Goal: Task Accomplishment & Management: Complete application form

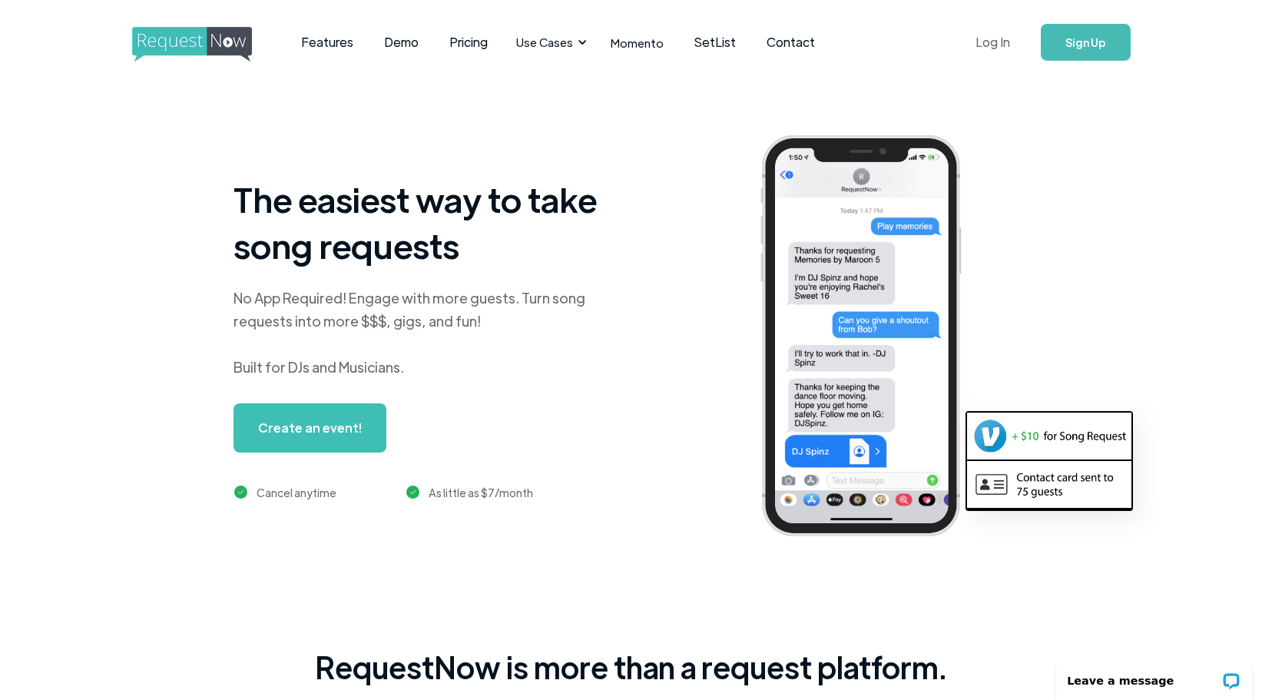
click at [998, 36] on link "Log In" at bounding box center [992, 42] width 65 height 54
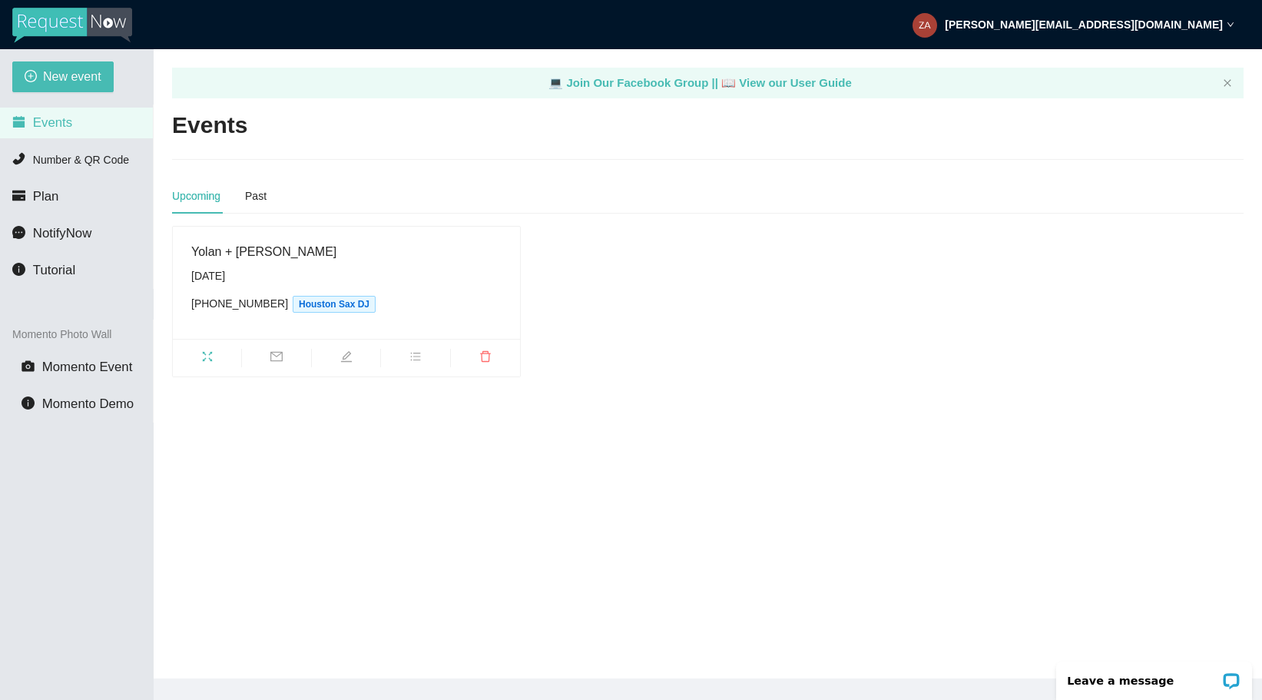
click at [209, 355] on icon "fullscreen" at bounding box center [207, 357] width 10 height 10
click at [78, 78] on span "New event" at bounding box center [72, 76] width 58 height 19
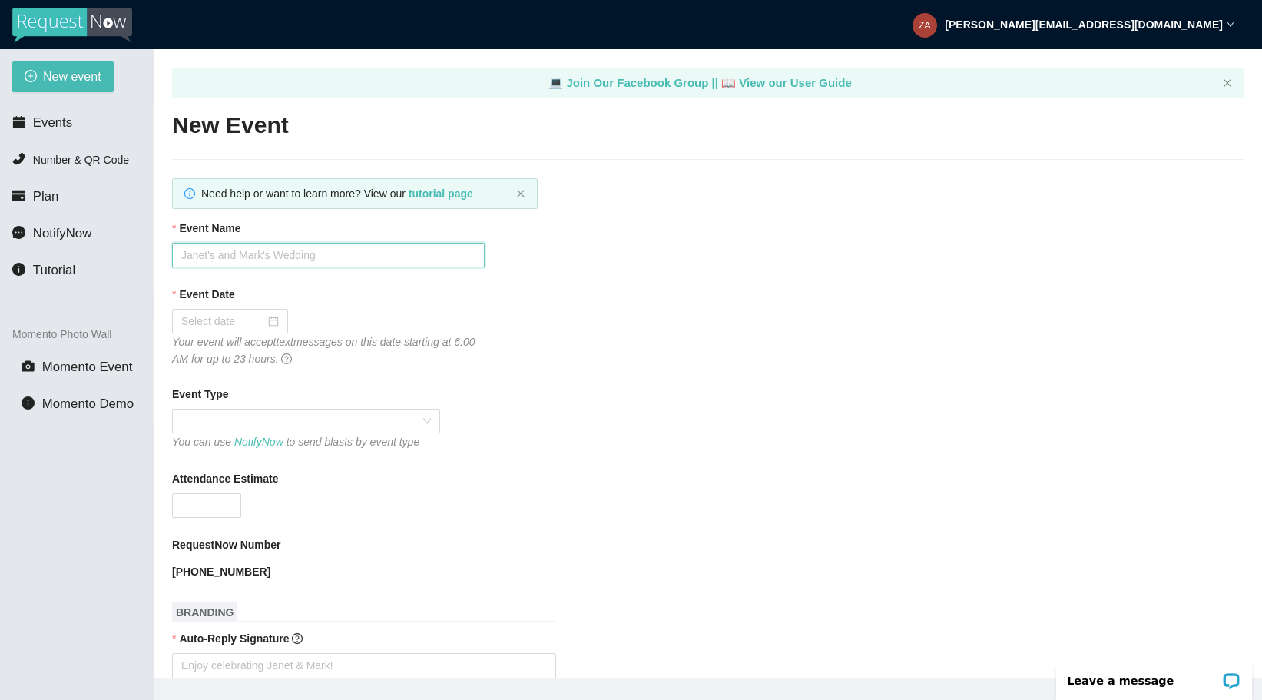
click at [322, 257] on input "Event Name" at bounding box center [328, 255] width 313 height 25
type input "A"
type input "McCarthy Event - Ashton Fong"
click at [260, 320] on div at bounding box center [230, 321] width 98 height 17
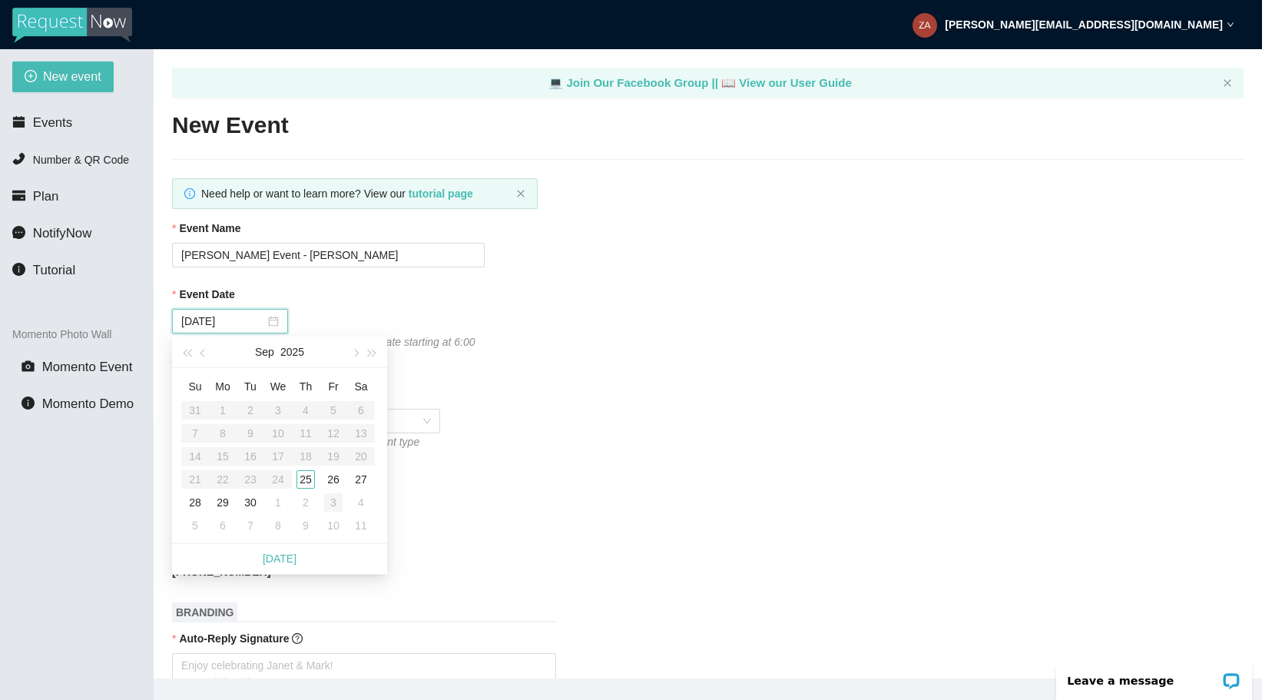
type input "[DATE]"
click at [334, 502] on div "3" at bounding box center [333, 502] width 18 height 18
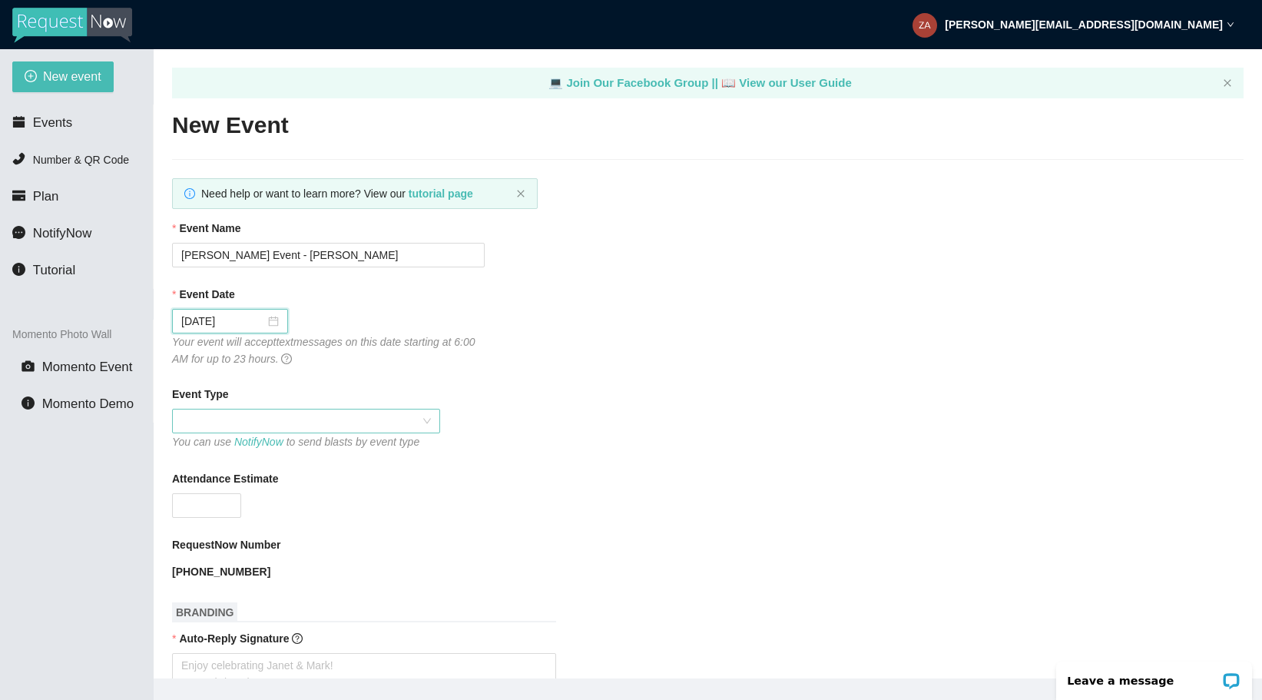
click at [258, 416] on span at bounding box center [306, 420] width 250 height 23
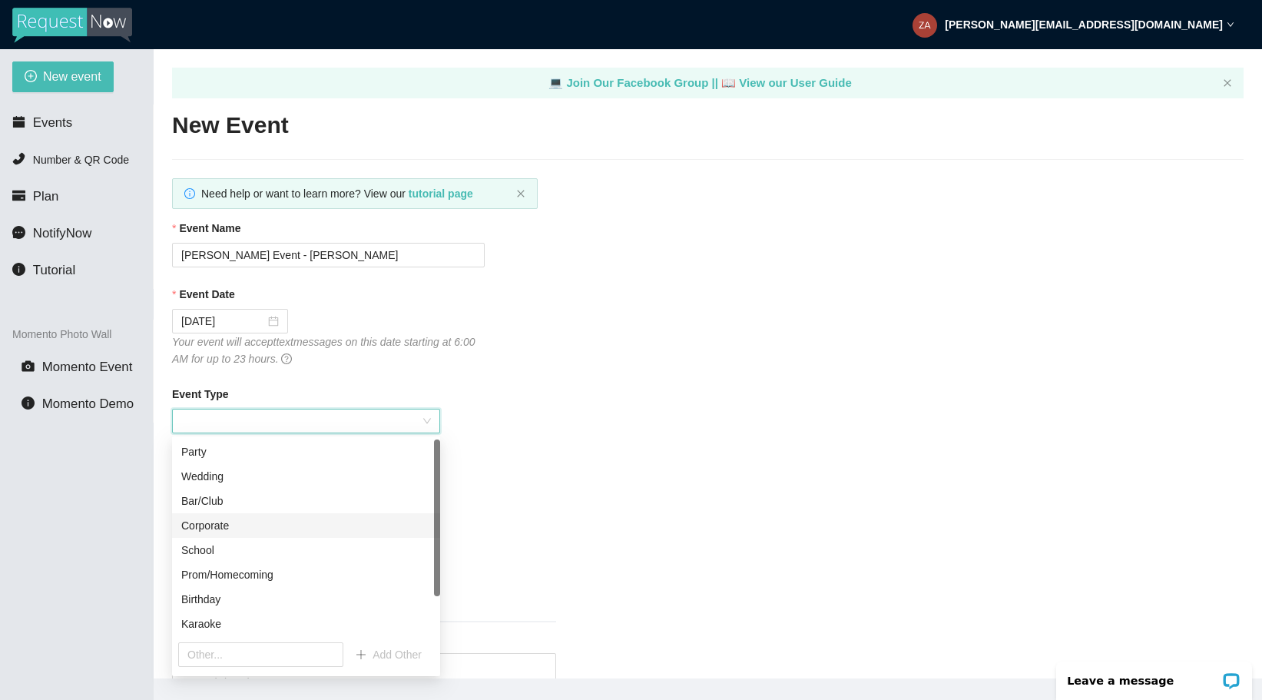
click at [226, 532] on div "Corporate" at bounding box center [306, 525] width 250 height 17
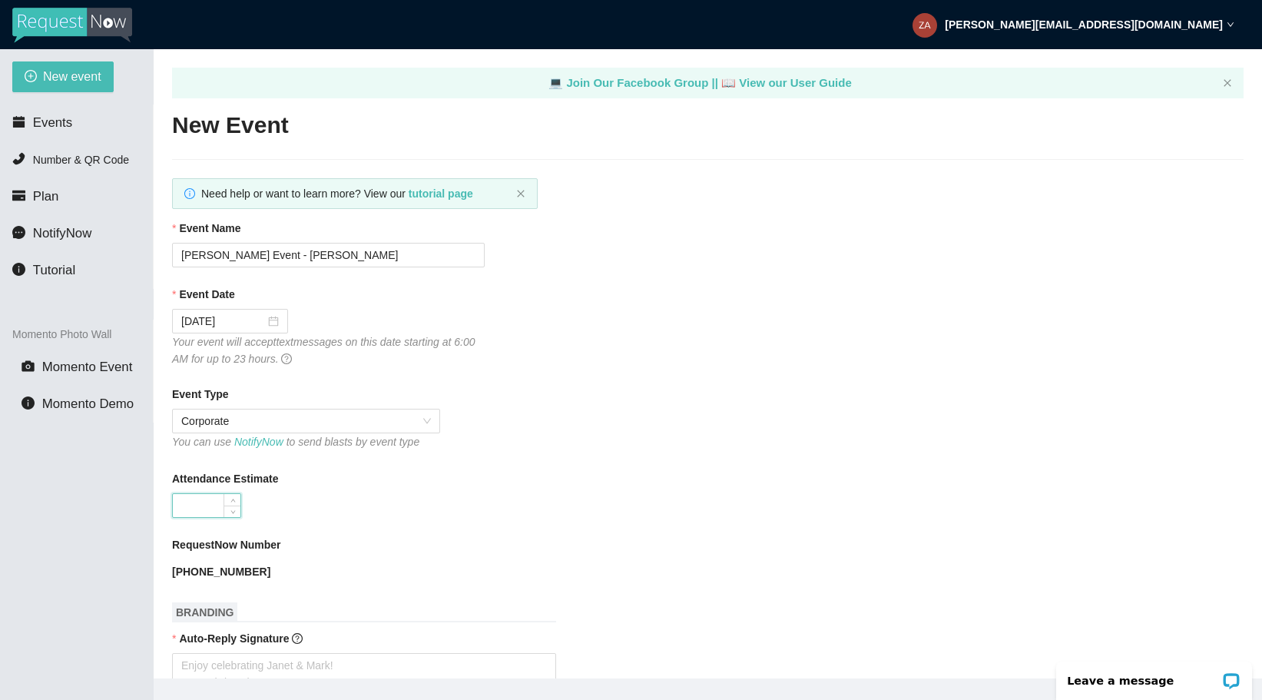
click at [222, 505] on input "Attendance Estimate" at bounding box center [207, 505] width 68 height 23
type input "400"
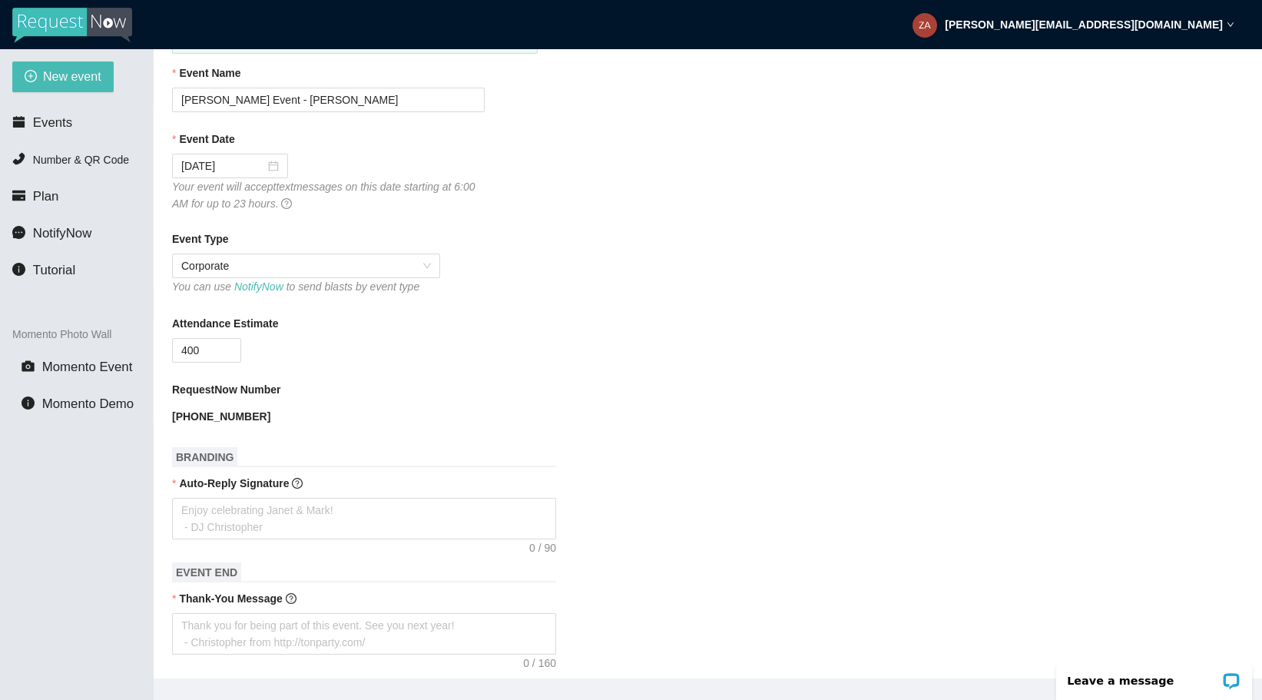
scroll to position [167, 0]
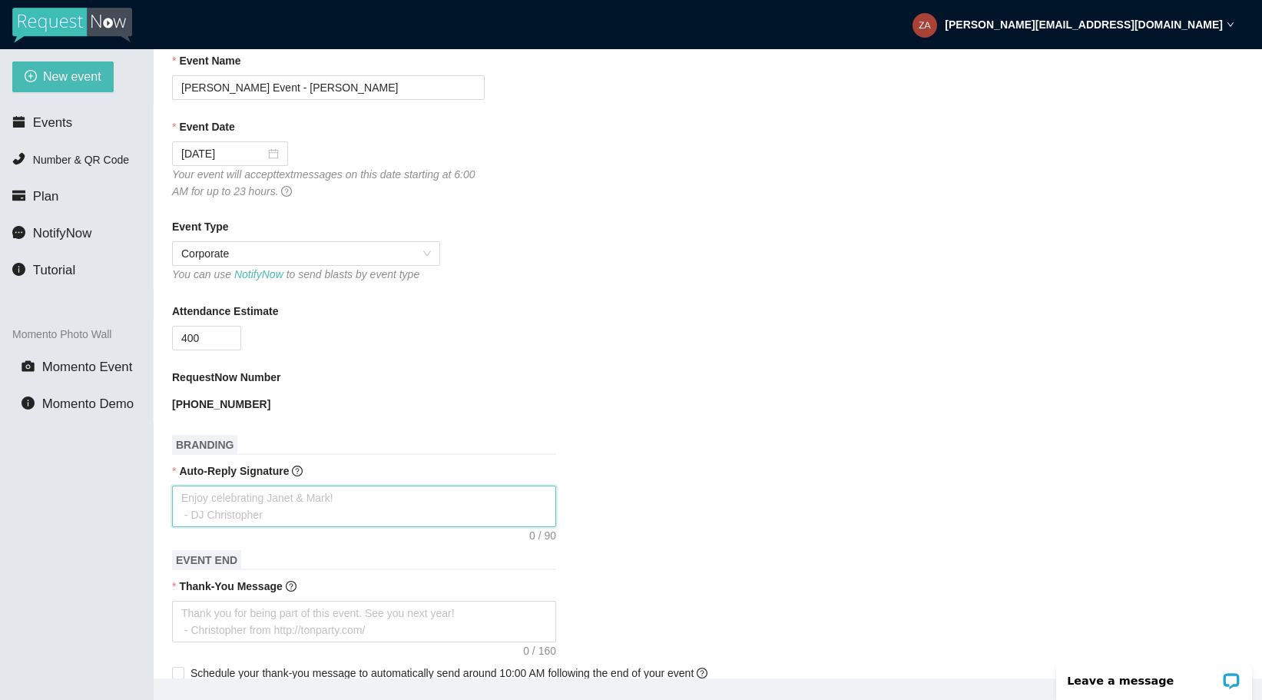
click at [328, 498] on textarea "Auto-Reply Signature" at bounding box center [364, 505] width 384 height 41
type textarea "T"
type textarea "Th"
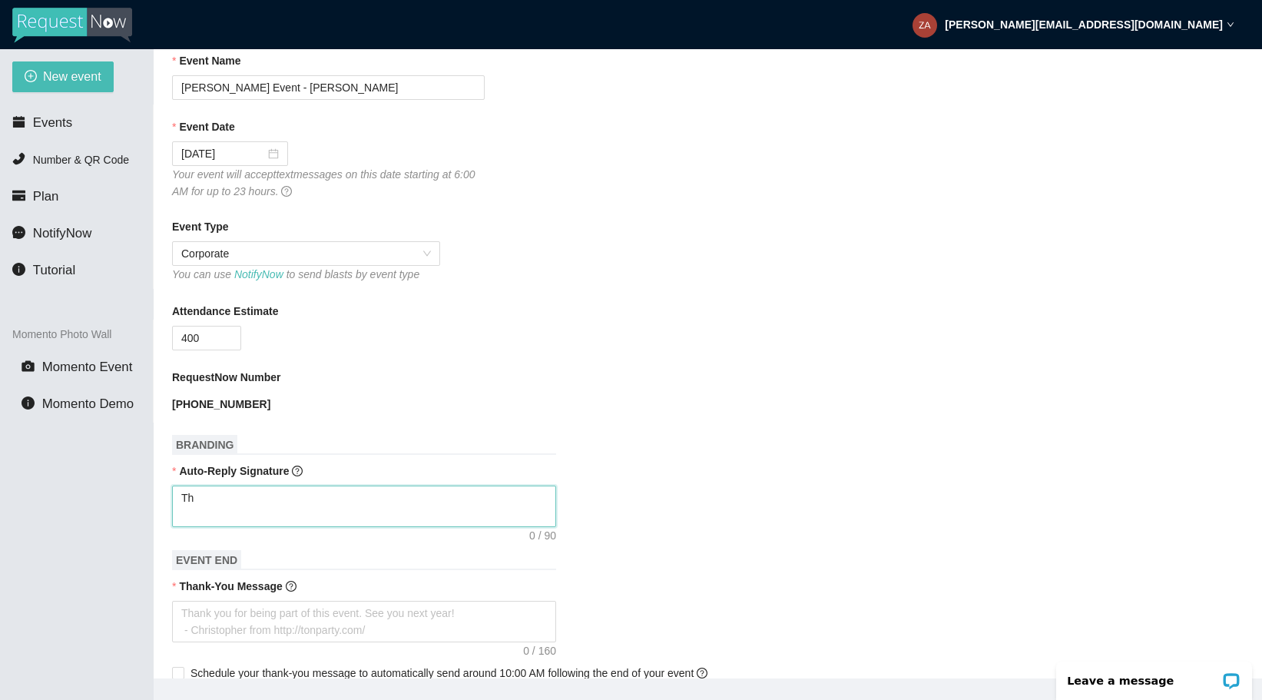
type textarea "Tha"
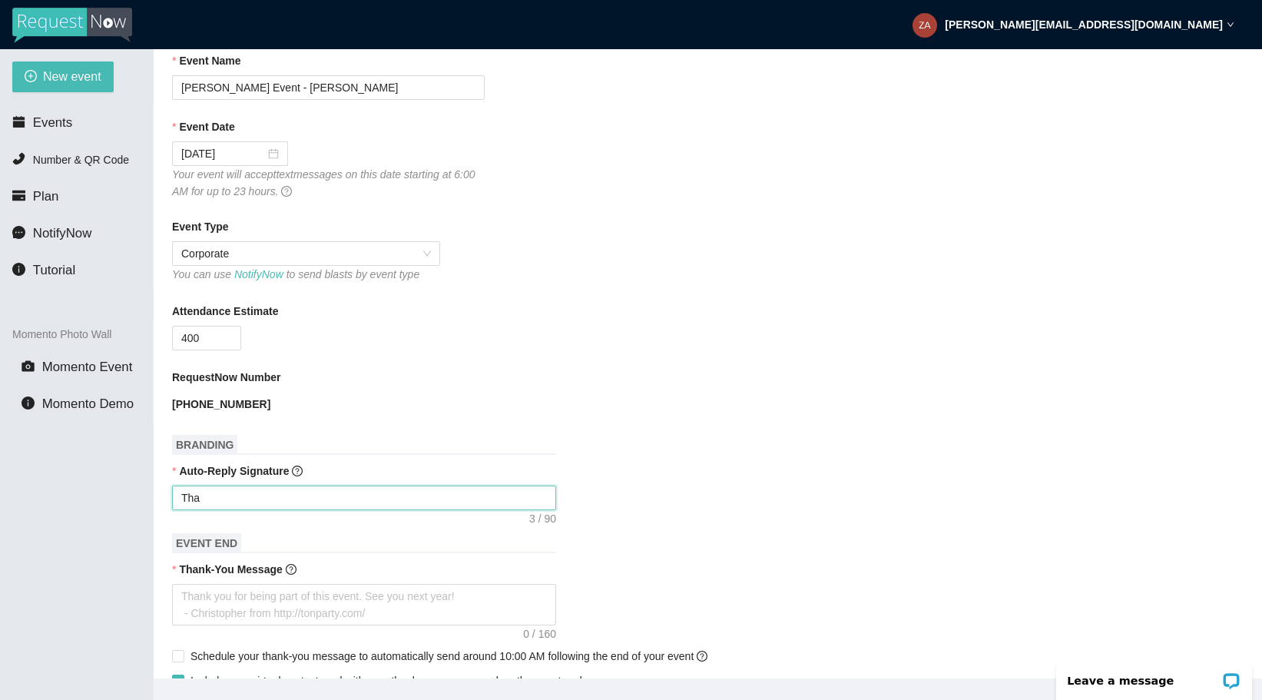
type textarea "Than"
type textarea "Thank"
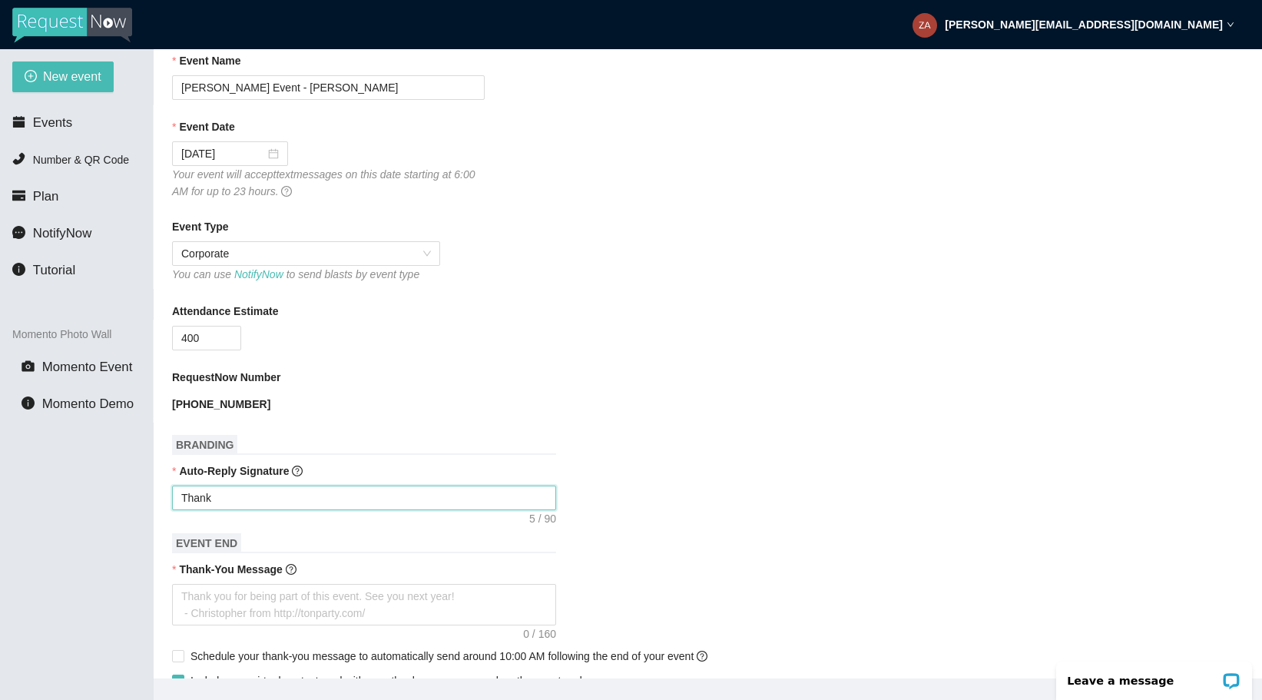
type textarea "Thank"
type textarea "Thank y"
type textarea "Thank yo"
type textarea "Thank you"
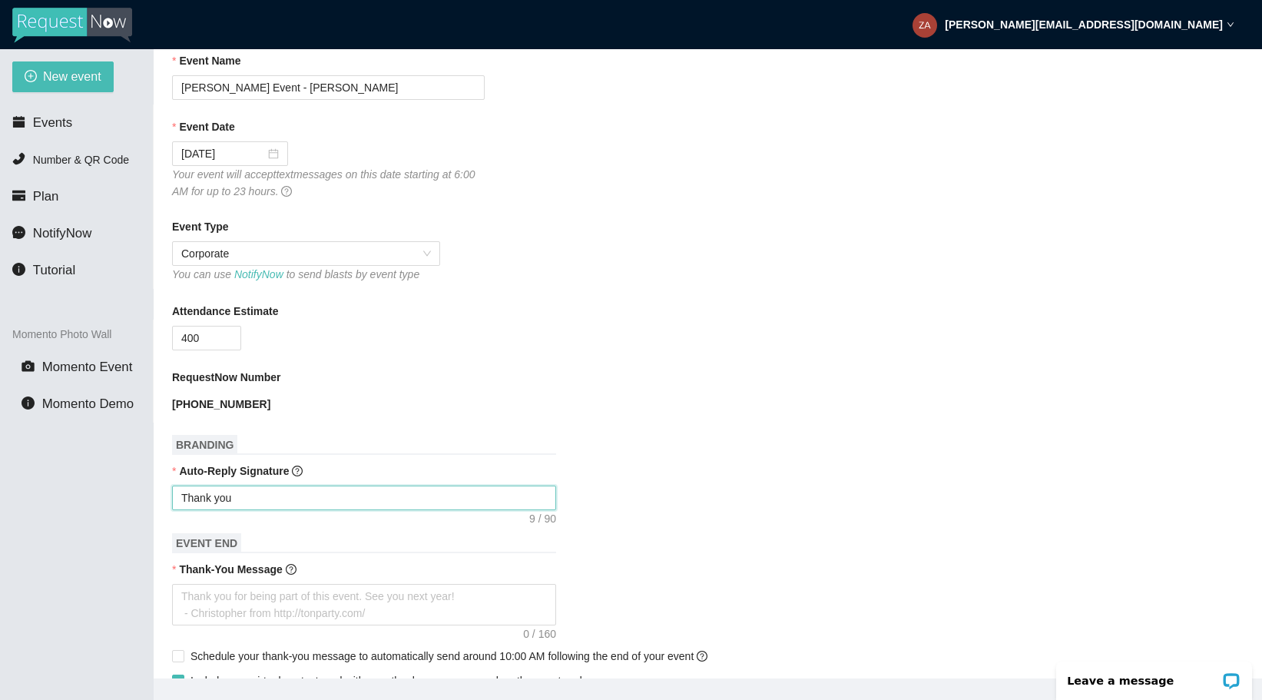
type textarea "Thank you"
type textarea "Thank you f"
type textarea "Thank you fo"
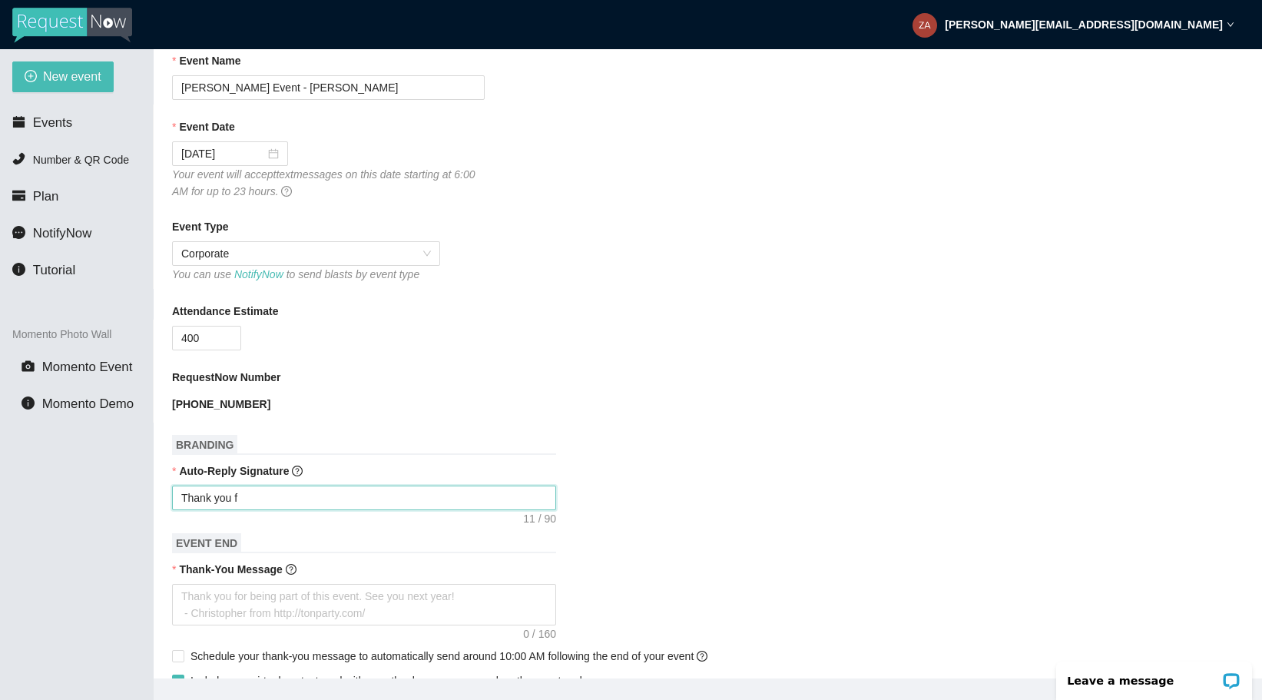
type textarea "Thank you fo"
type textarea "Thank you for"
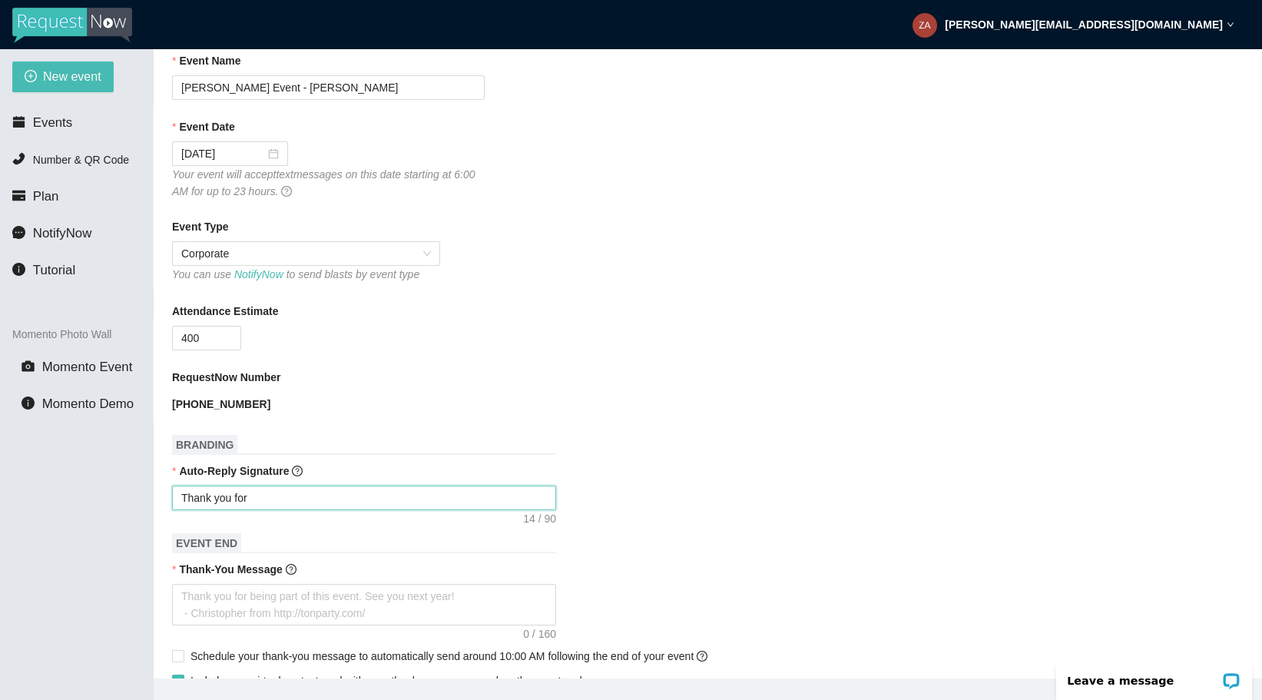
type textarea "Thank you for c"
type textarea "Thank you for ce"
type textarea "Thank you for cel"
type textarea "Thank you for cele"
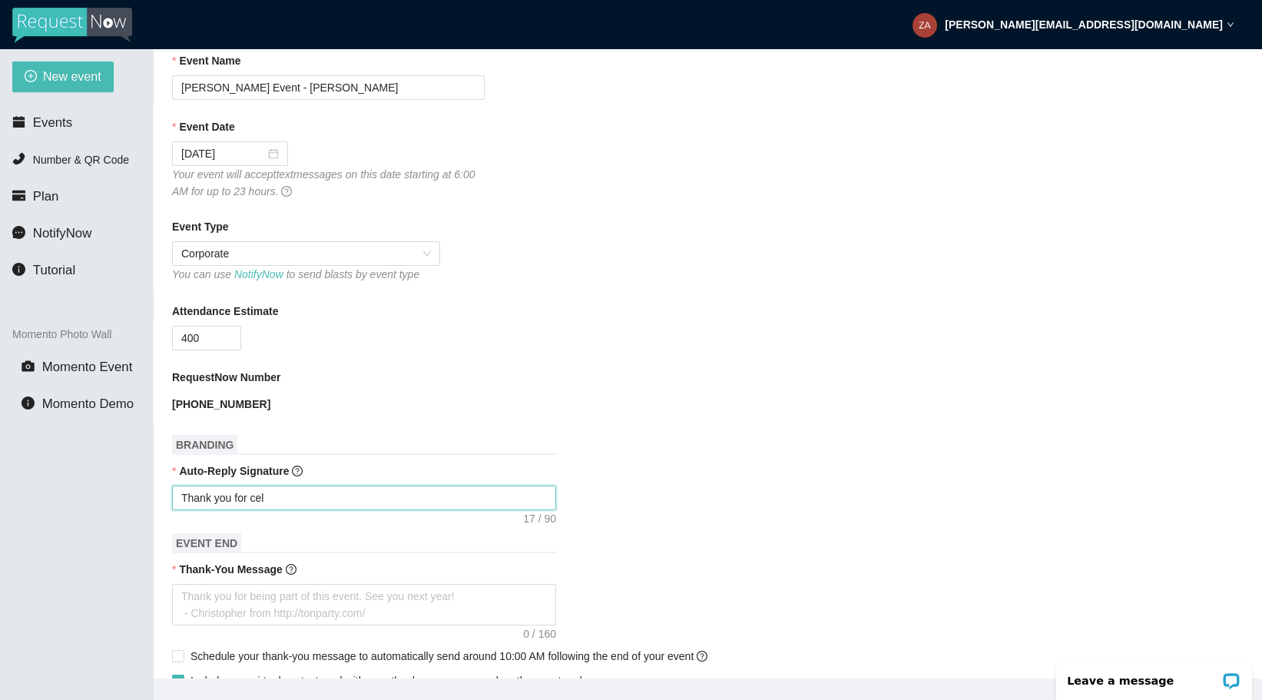
type textarea "Thank you for cele"
type textarea "Thank you for celeb"
type textarea "Thank you for celebr"
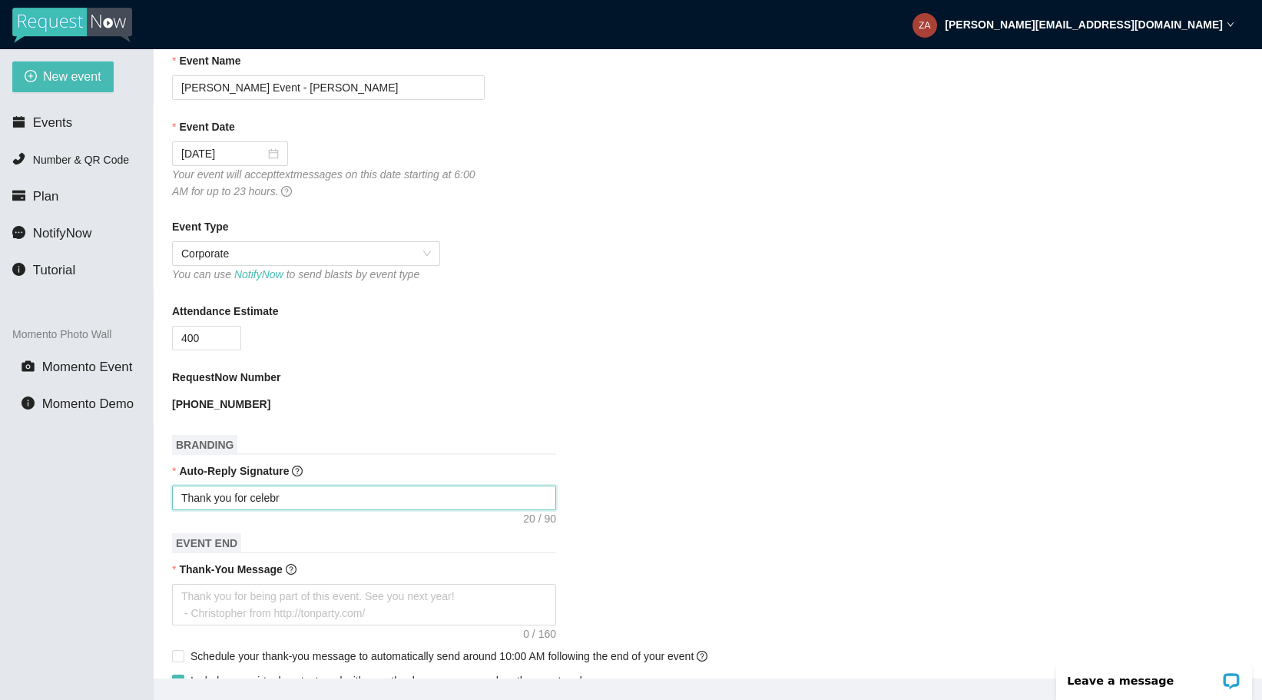
type textarea "Thank you for celebra"
type textarea "Thank you for celebrat"
type textarea "Thank you for celebrati"
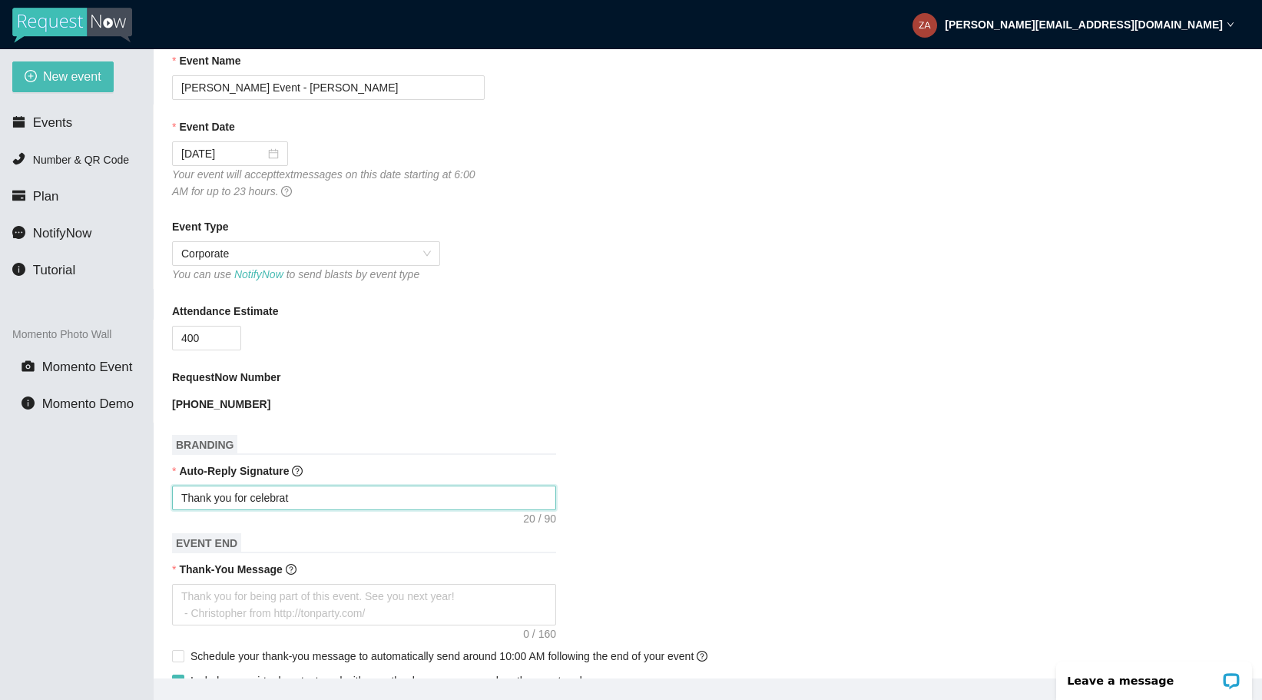
type textarea "Thank you for celebrati"
type textarea "Thank you for celebratin"
type textarea "Thank you for celebrating"
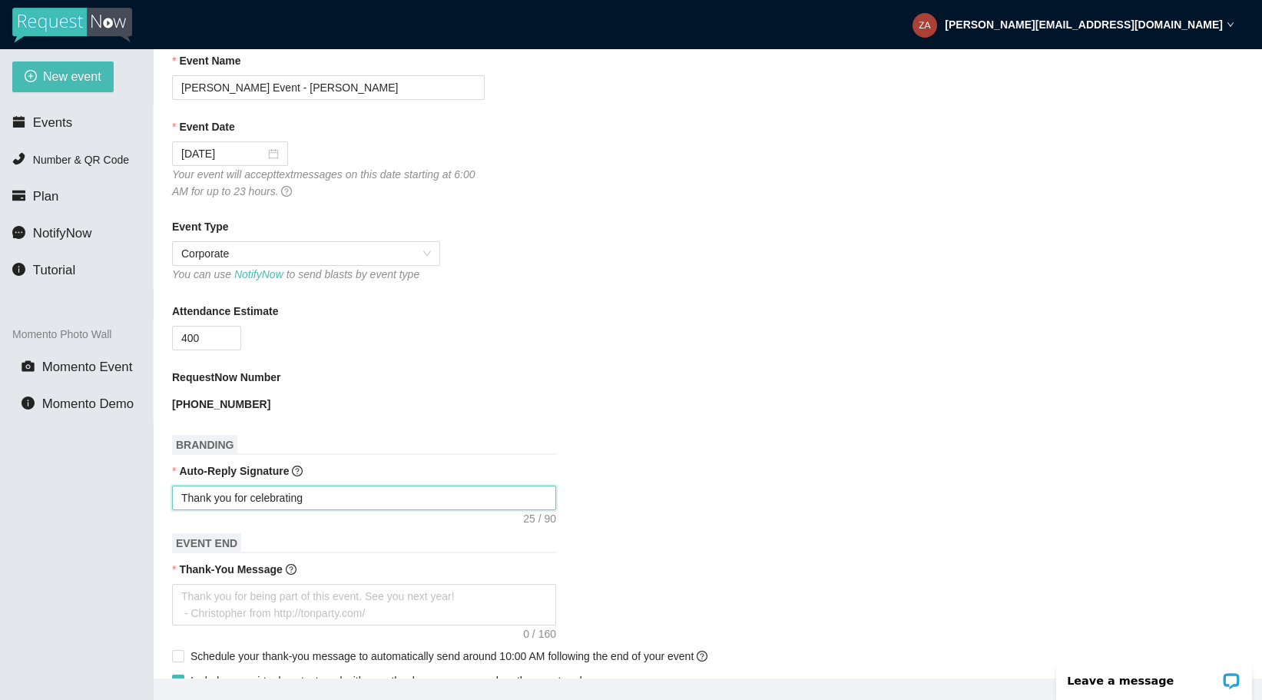
type textarea "Thank you for celebrating"
type textarea "Thank you for celebrating w"
type textarea "Thank you for celebrating wi"
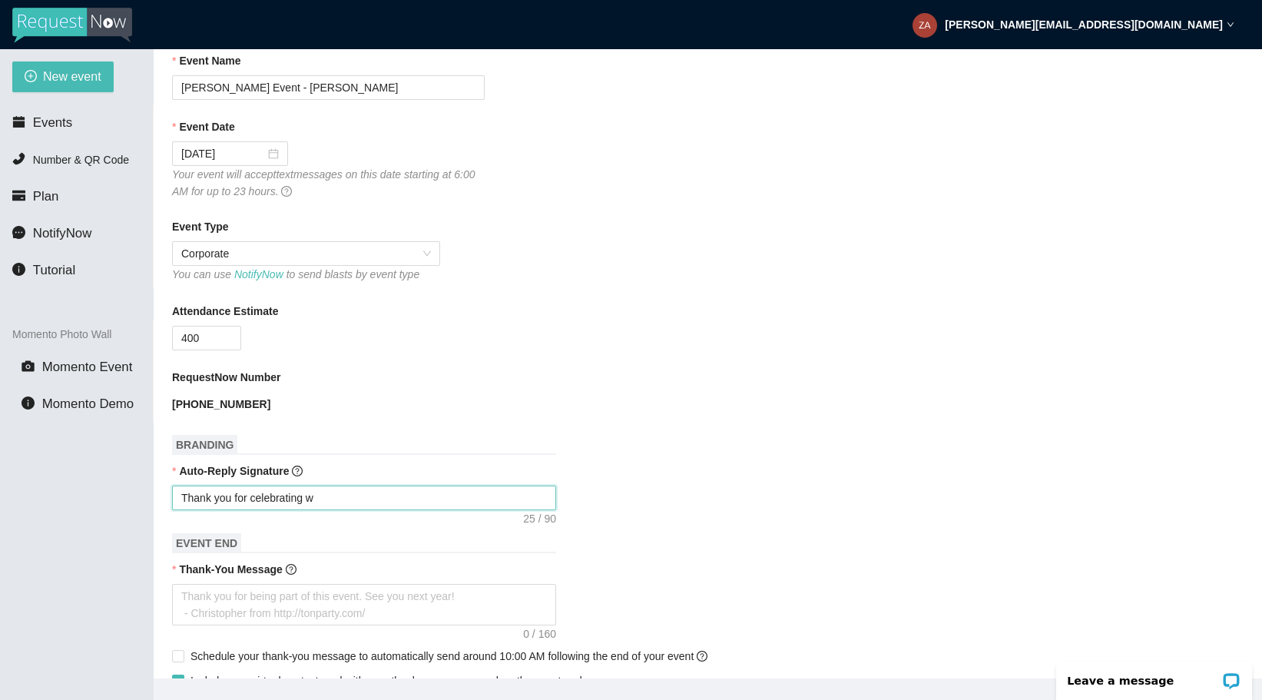
type textarea "Thank you for celebrating wi"
type textarea "Thank you for celebrating wit"
type textarea "Thank you for celebrating with"
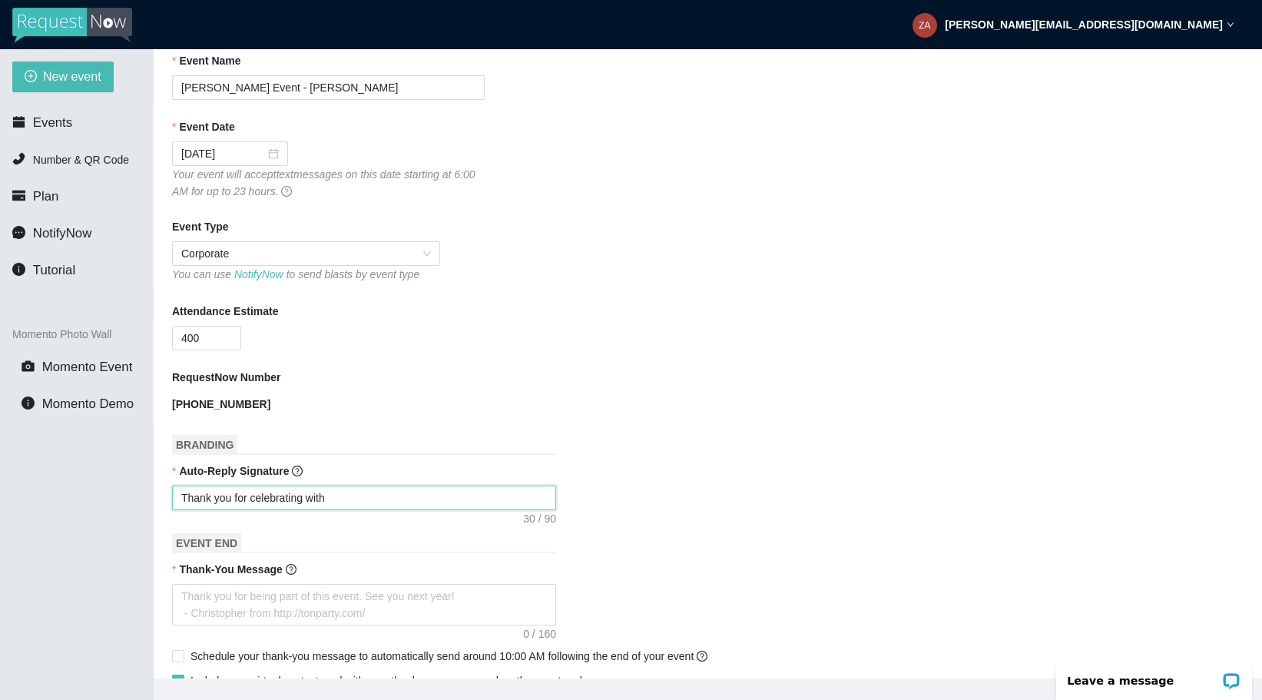
type textarea "Thank you for celebrating with"
type textarea "Thank you for celebrating with u"
type textarea "Thank you for celebrating with us"
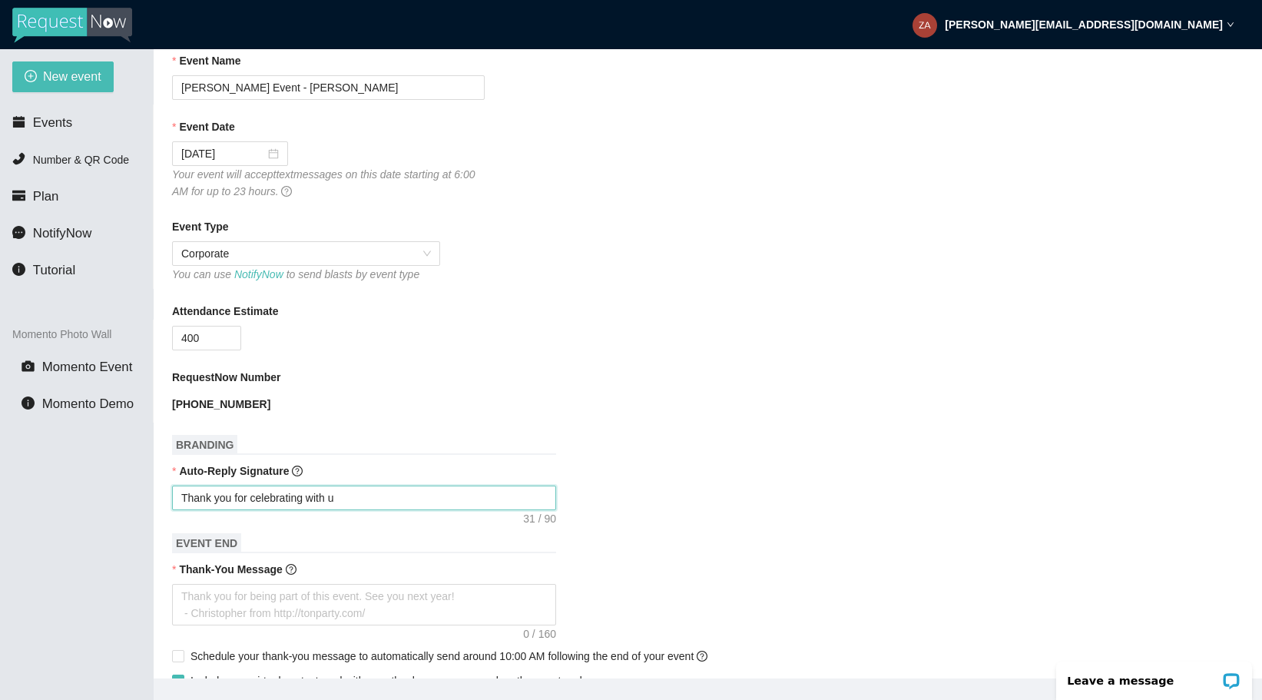
type textarea "Thank you for celebrating with us"
type textarea "Thank you for celebrating with us!"
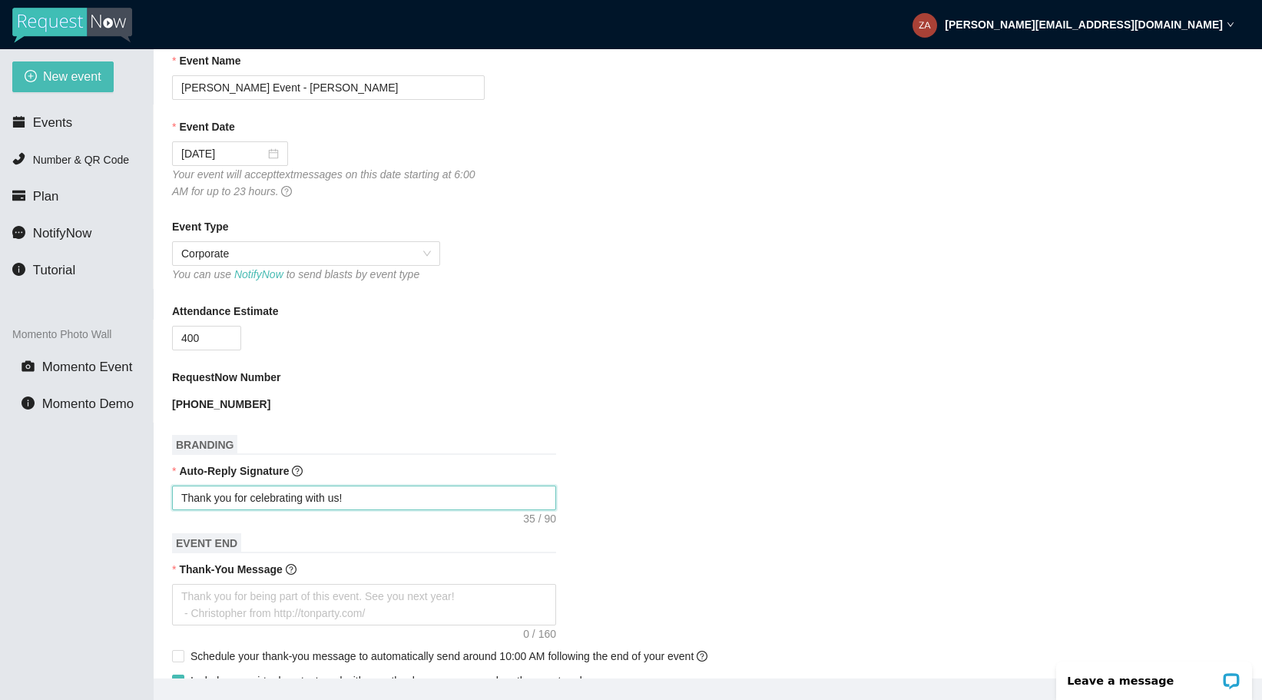
type textarea "Thank you for celebrating with us! ~"
type textarea "Thank you for celebrating with us! ~ D"
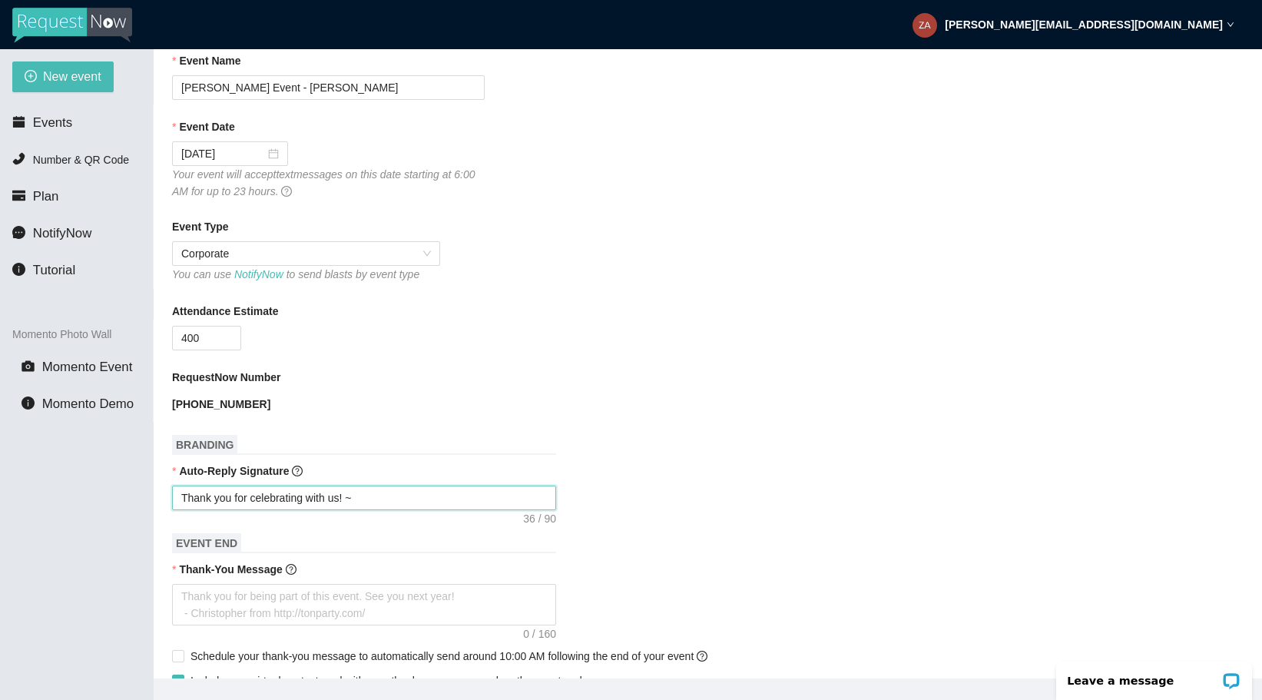
type textarea "Thank you for celebrating with us! ~ D"
type textarea "Thank you for celebrating with us! ~ DJ"
type textarea "Thank you for celebrating with us! ~ D"
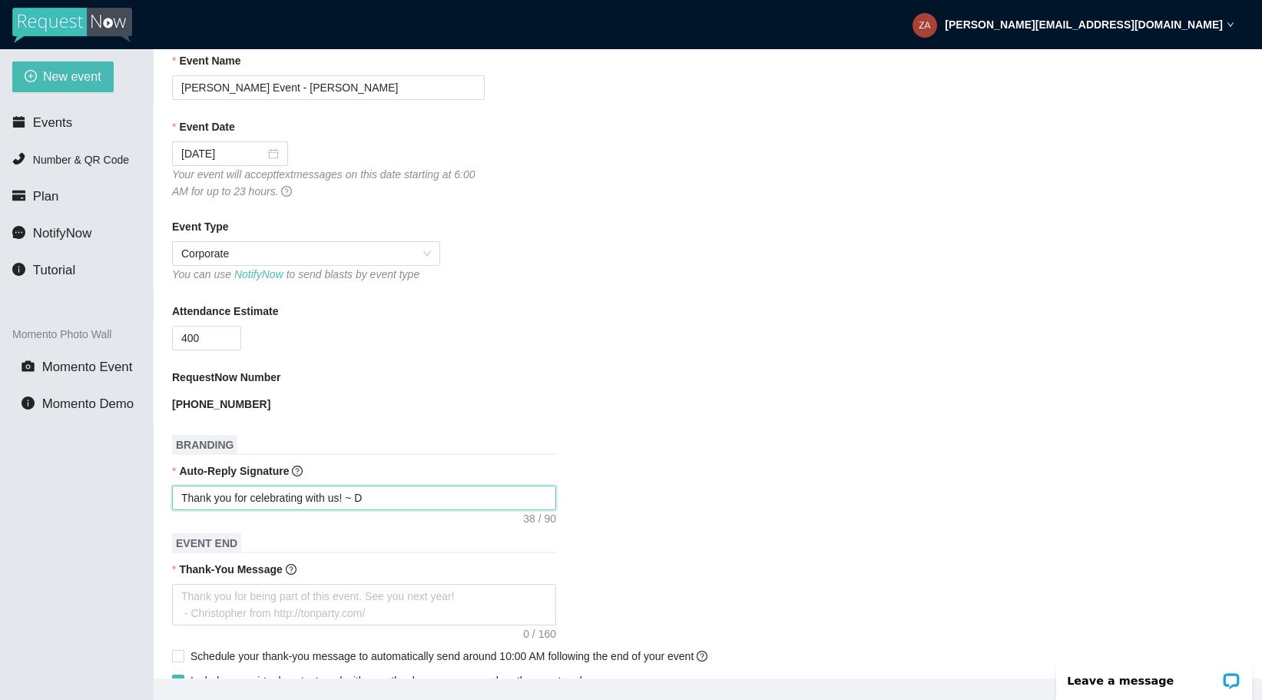
type textarea "Thank you for celebrating with us! ~"
type textarea "Thank you for celebrating with us! ~D"
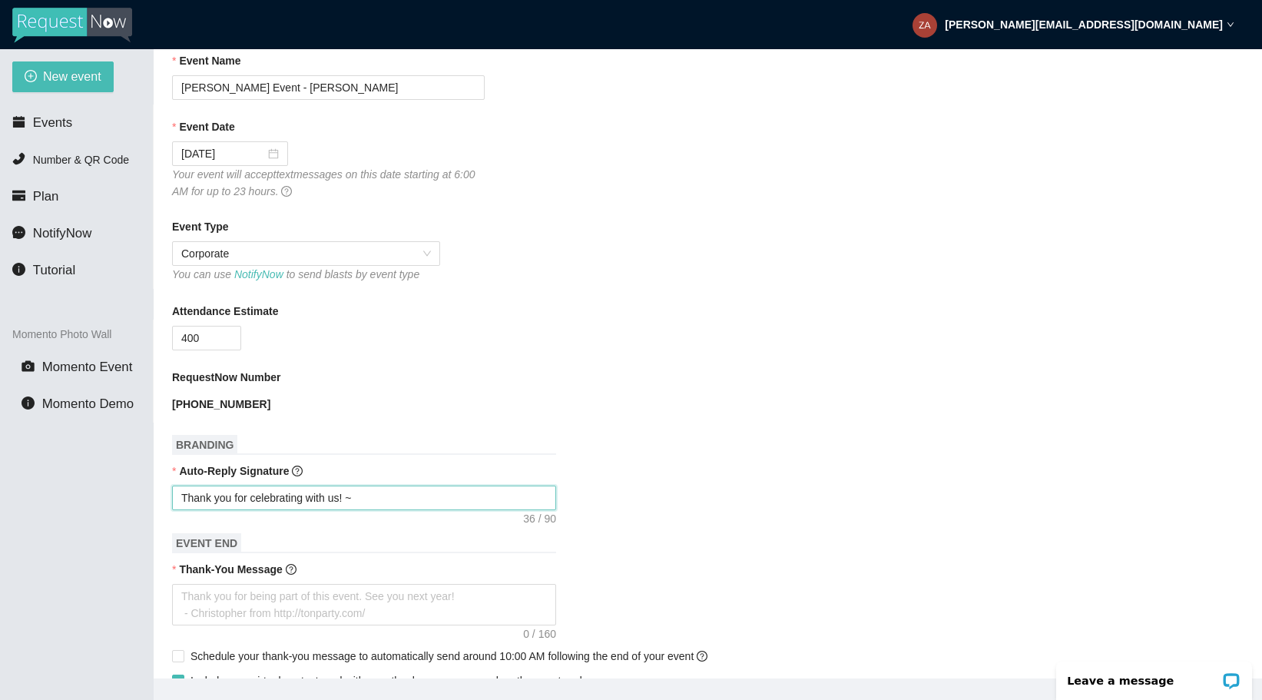
type textarea "Thank you for celebrating with us! ~D"
type textarea "Thank you for celebrating with us! ~DH"
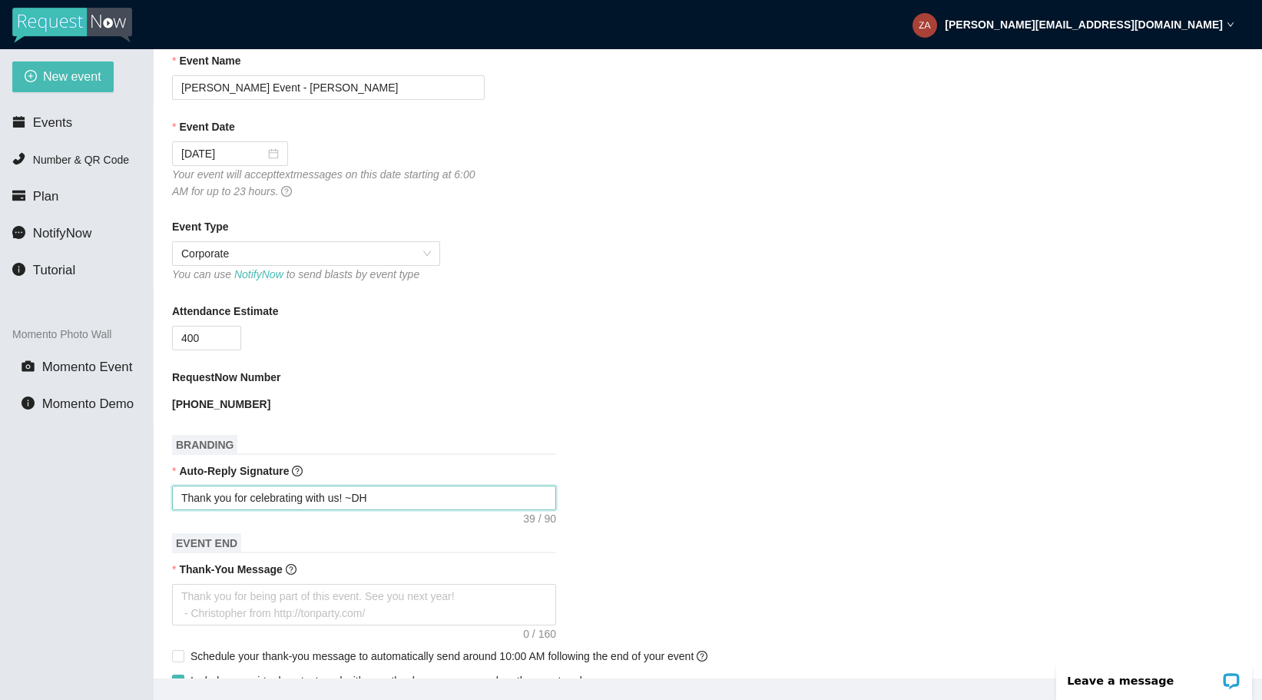
type textarea "Thank you for celebrating with us! ~DH"
type textarea "Thank you for celebrating with us! ~D"
type textarea "Thank you for celebrating with us! ~DJ"
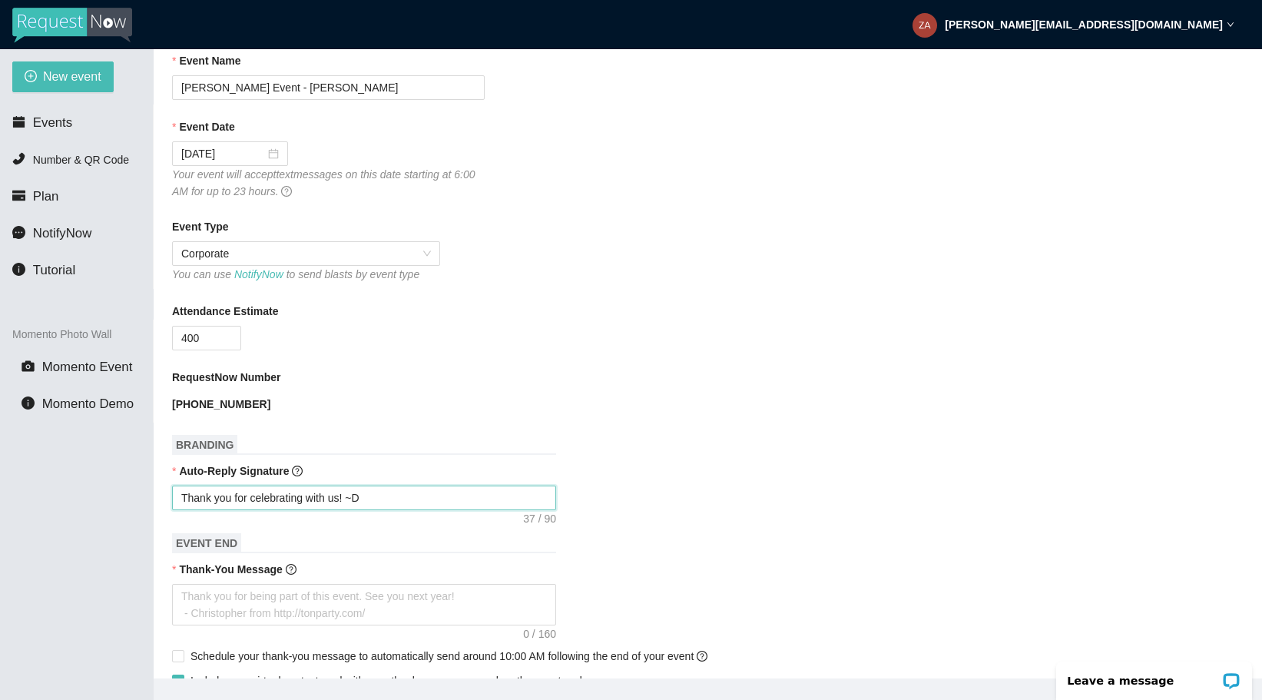
type textarea "Thank you for celebrating with us! ~DJ"
type textarea "Thank you for celebrating with us! ~DJ Z"
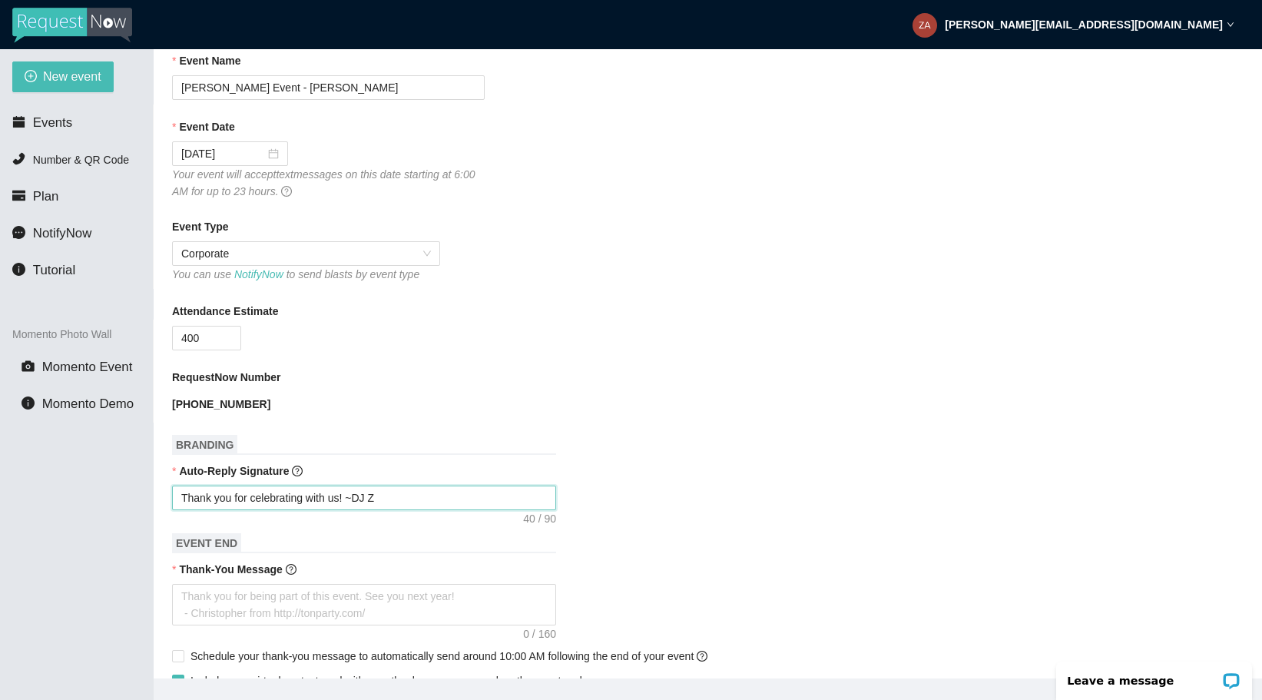
type textarea "Thank you for celebrating with us! ~DJ Za"
type textarea "Thank you for celebrating with us! ~DJ Zac"
type textarea "Thank you for celebrating with us! ~DJ Zach"
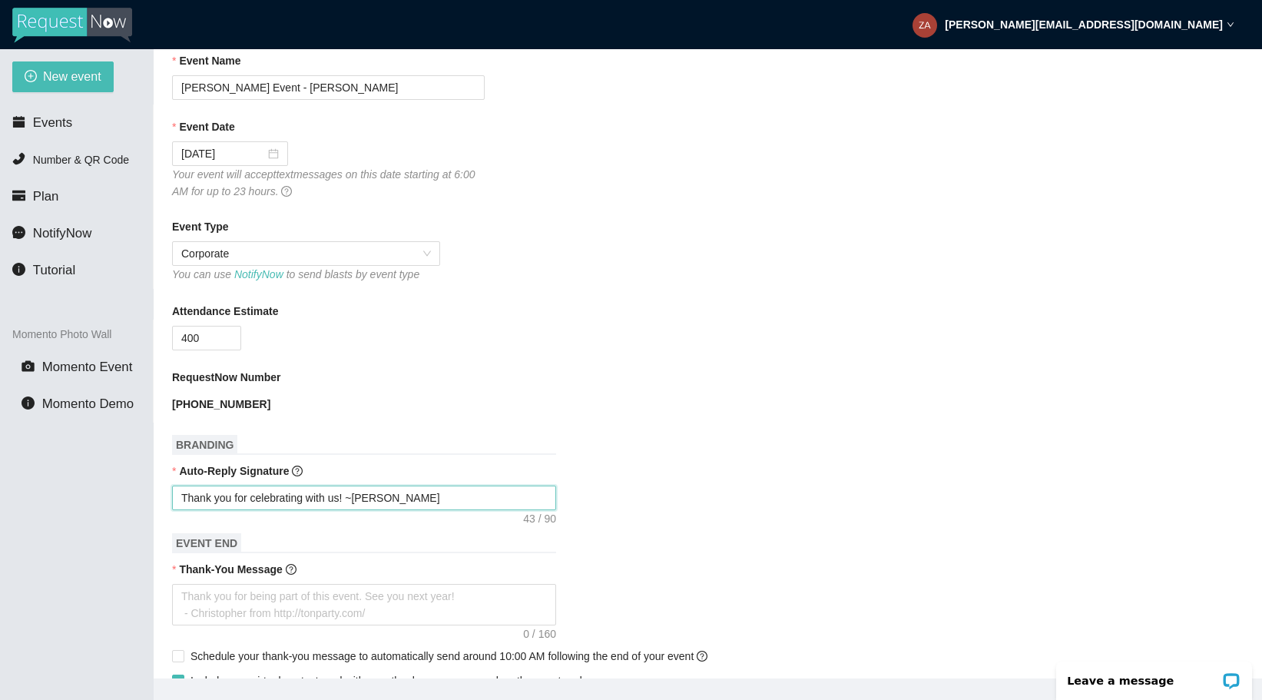
type textarea "Thank you for celebrating with us! ~DJ Zach"
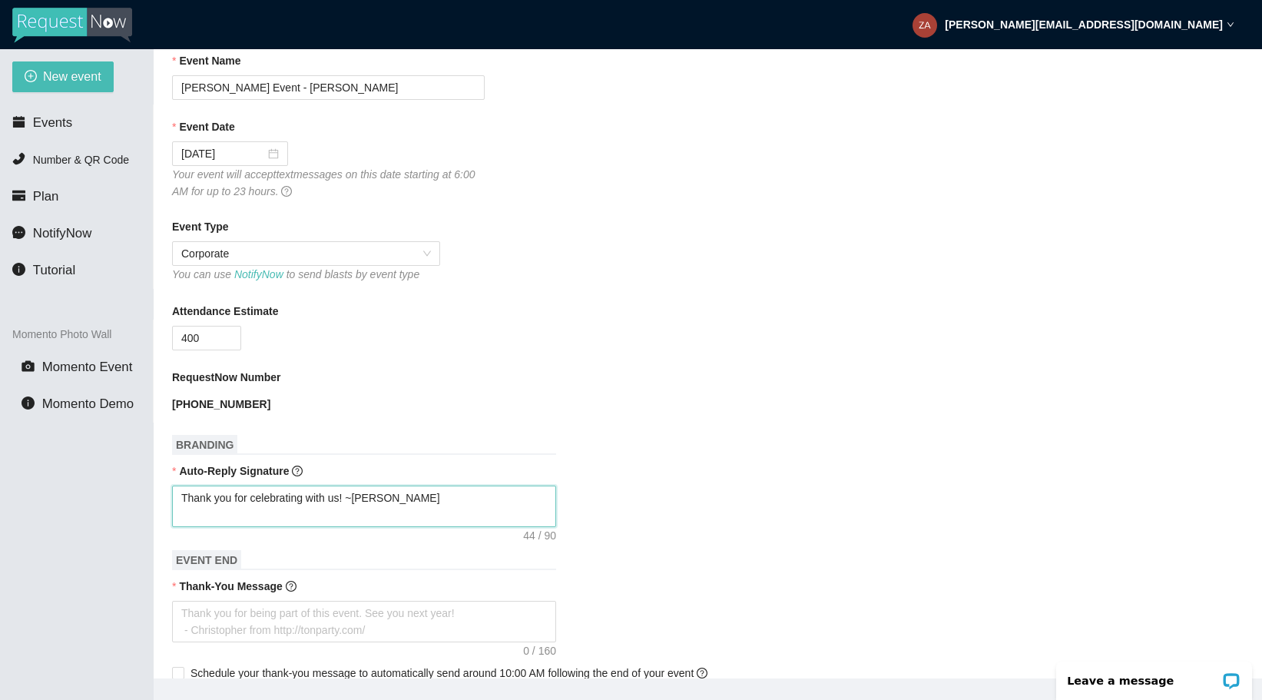
type textarea "Thank you for celebrating with us! ~DJ Zach T"
type textarea "Thank you for celebrating with us! ~DJ Zach Ti"
type textarea "Thank you for celebrating with us! ~DJ Zach Tip"
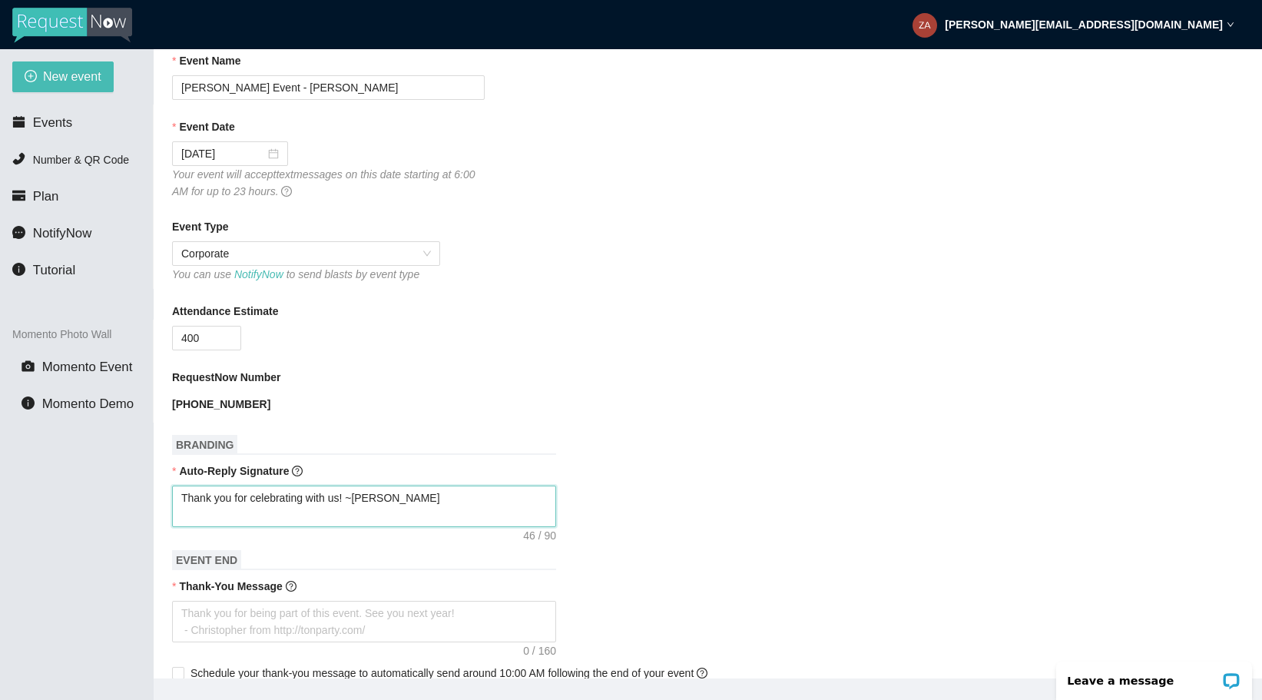
type textarea "Thank you for celebrating with us! ~DJ Zach Tip"
type textarea "Thank you for celebrating with us! ~DJ Zach Tips"
type textarea "Thank you for celebrating with us! ~DJ Zach Tip"
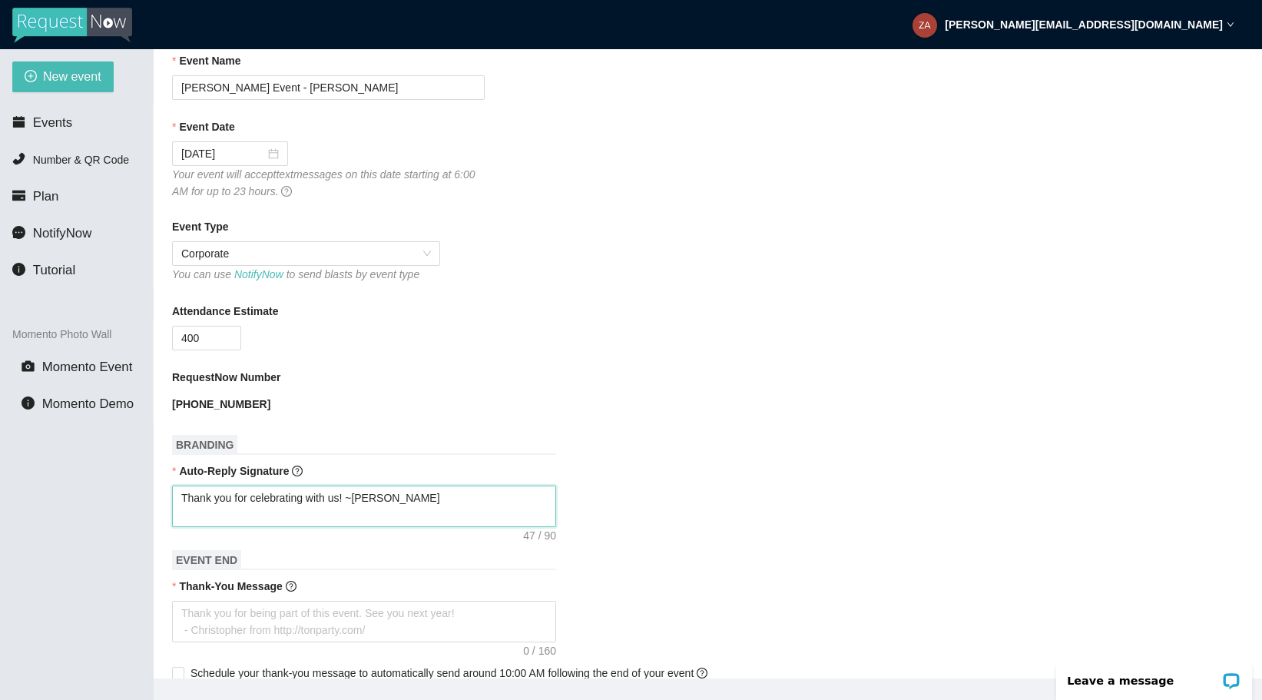
type textarea "Thank you for celebrating with us! ~DJ Zach Tip"
type textarea "Thank you for celebrating with us! ~DJ Zach Tip L"
type textarea "Thank you for celebrating with us! ~DJ Zach Tip Li"
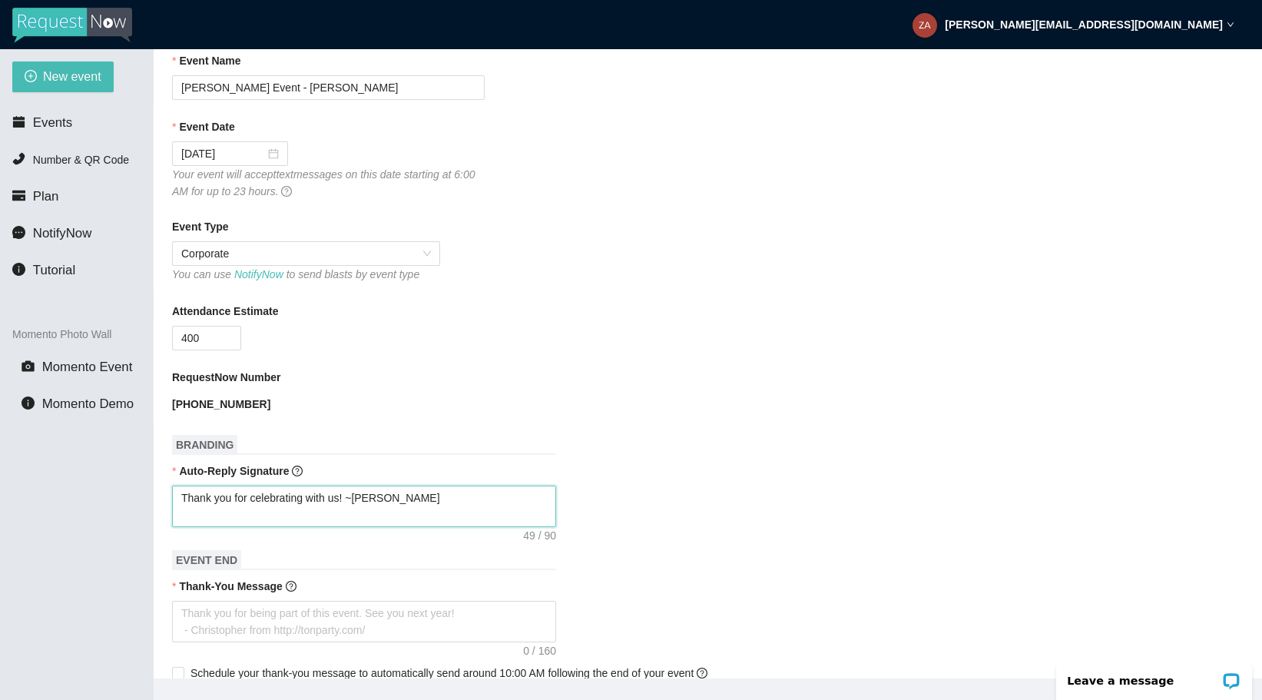
type textarea "Thank you for celebrating with us! ~DJ Zach Tip Li"
type textarea "Thank you for celebrating with us! ~DJ Zach Tip Lin"
type textarea "Thank you for celebrating with us! ~DJ Zach Tip Link"
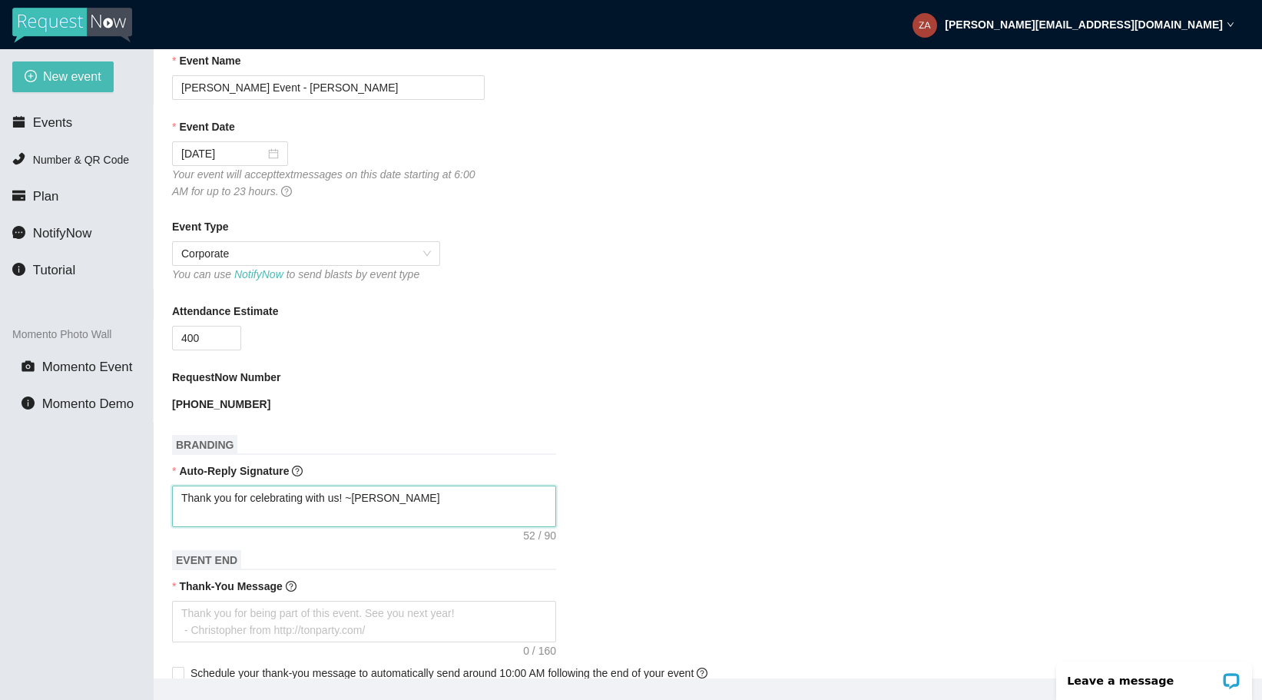
type textarea "Thank you for celebrating with us! ~DJ Zach Tip Link:"
click at [184, 515] on textarea "Thank you for celebrating with us! ~DJ Zach Tip Link:" at bounding box center [364, 505] width 384 height 41
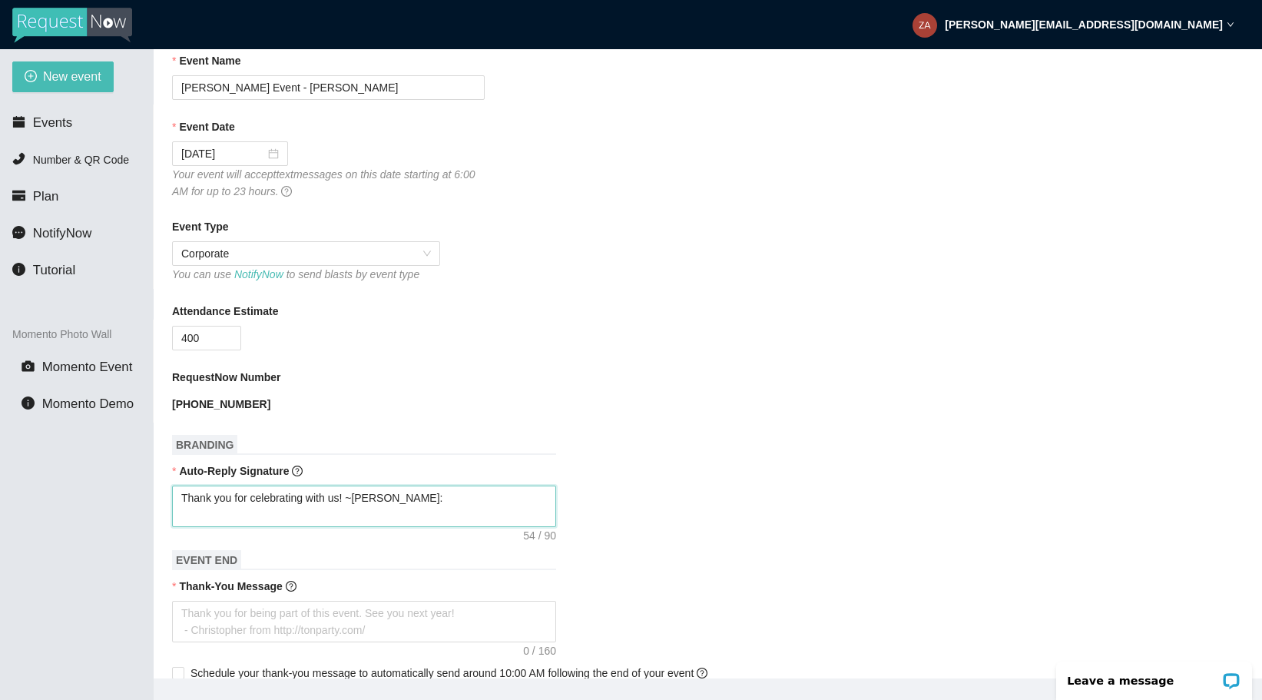
paste textarea "💲"
type textarea "Thank you for celebrating with us! ~DJ Zach 💲Tip Link:"
click at [262, 520] on textarea "Thank you for celebrating with us! ~DJ Zach 💲Tip Link:" at bounding box center [364, 505] width 384 height 41
paste textarea "https://popl.co/card/wjub2Yzy/2/s"
type textarea "Thank you for celebrating with us! ~DJ Zach 💲Tip Link: https://popl.co/card/wju…"
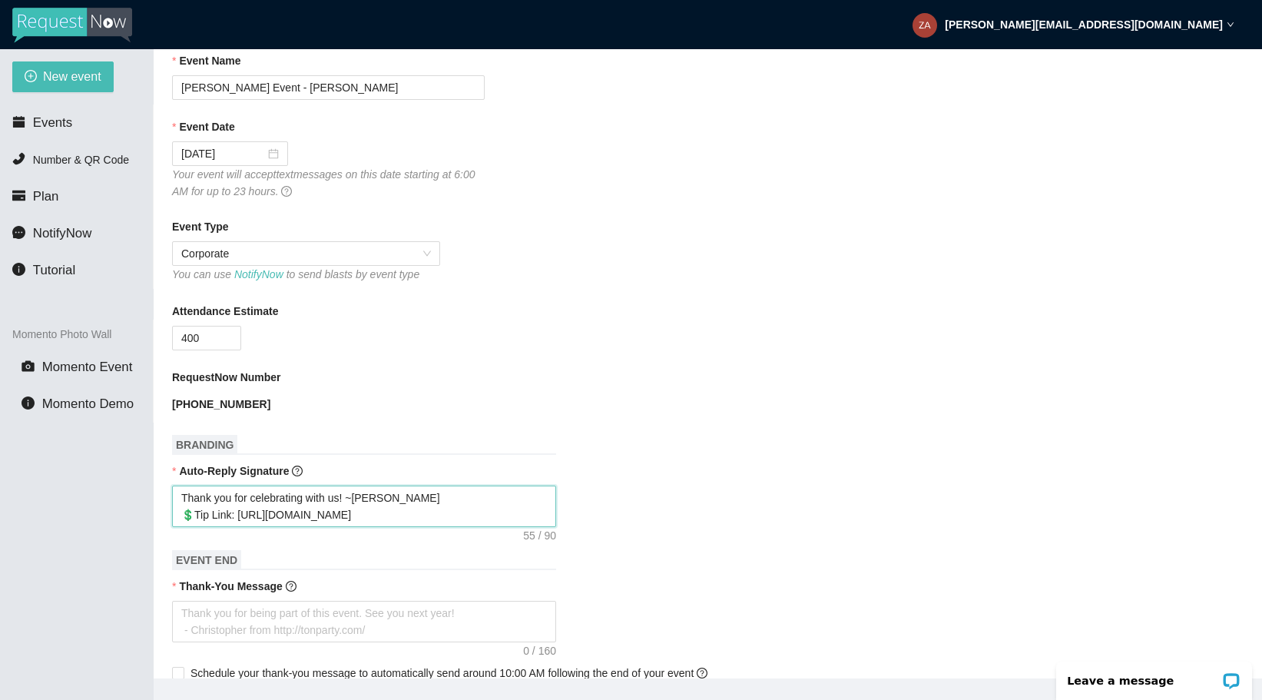
type textarea "Thank you for celebrating with us! ~DJ Zach 💲Tip Link: https://popl.co/card/wju…"
drag, startPoint x: 412, startPoint y: 517, endPoint x: 240, endPoint y: 521, distance: 172.1
click at [240, 521] on textarea "Thank you for celebrating with us! ~DJ Zach 💲Tip Link: https://popl.co/card/wju…" at bounding box center [364, 505] width 384 height 41
type textarea "Thank you for celebrating with us! ~DJ Zach 💲Tip Link: https://popl.co/card/wju…"
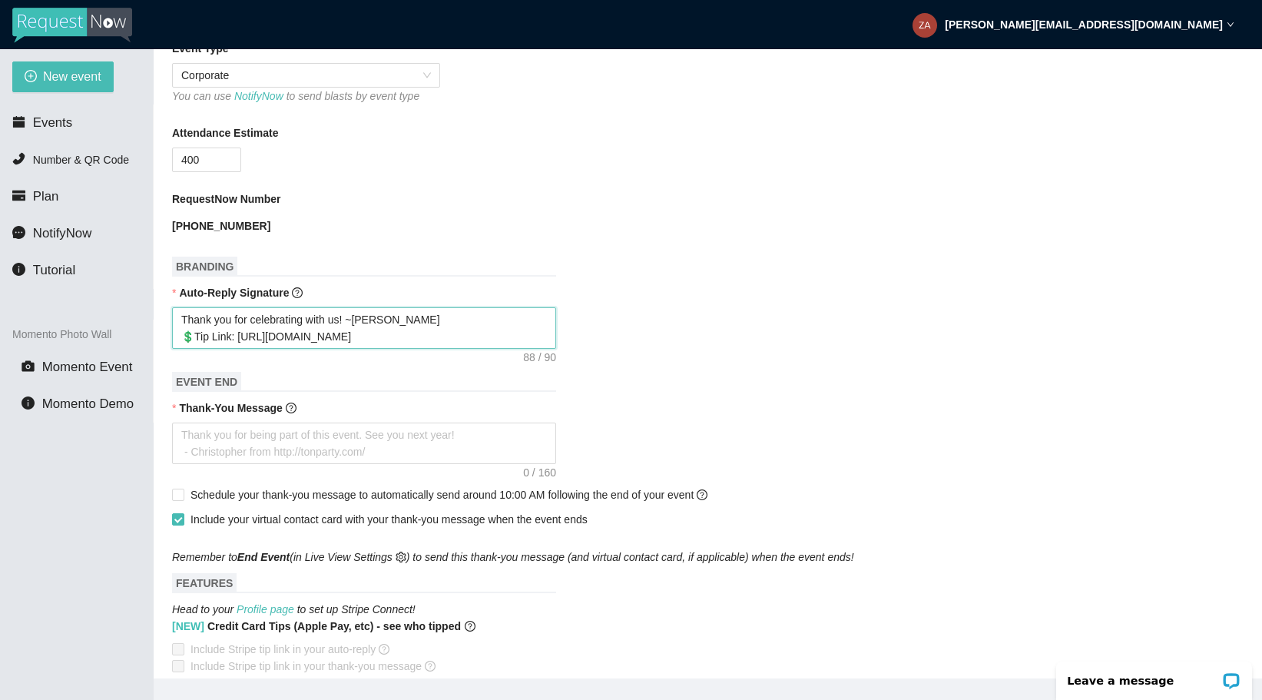
scroll to position [353, 0]
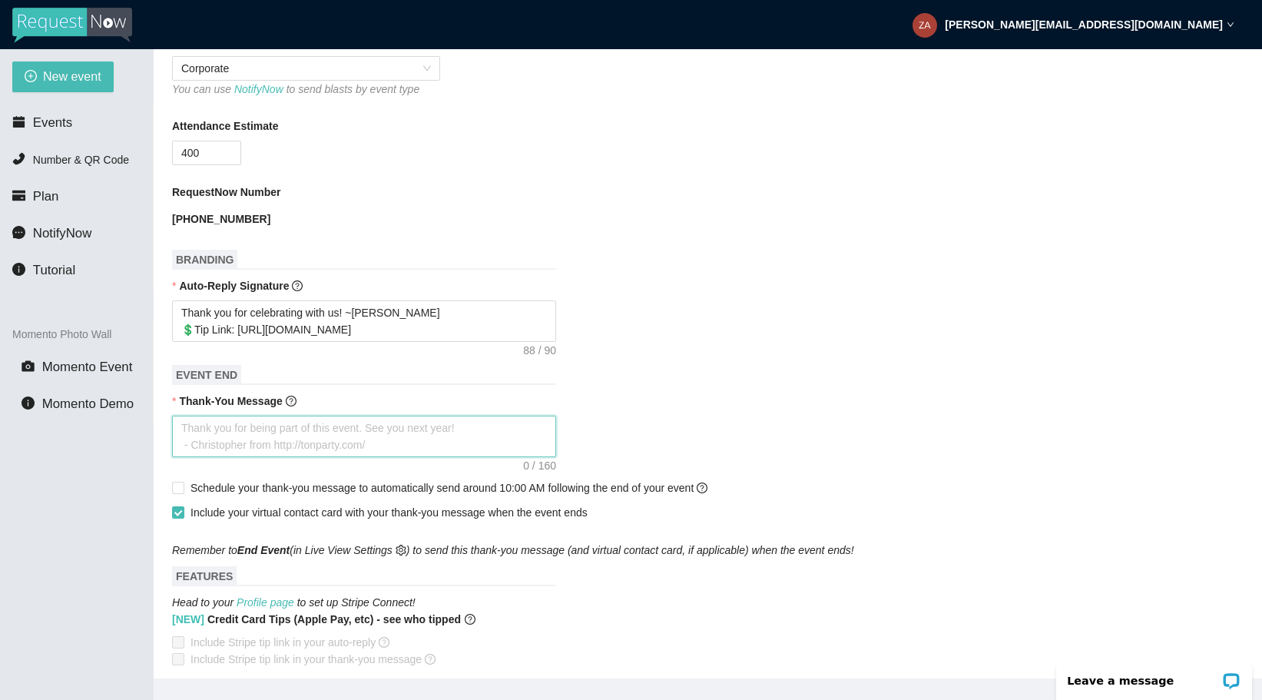
click at [297, 428] on textarea "Thank-You Message" at bounding box center [364, 436] width 384 height 41
type textarea "T"
type textarea "Th"
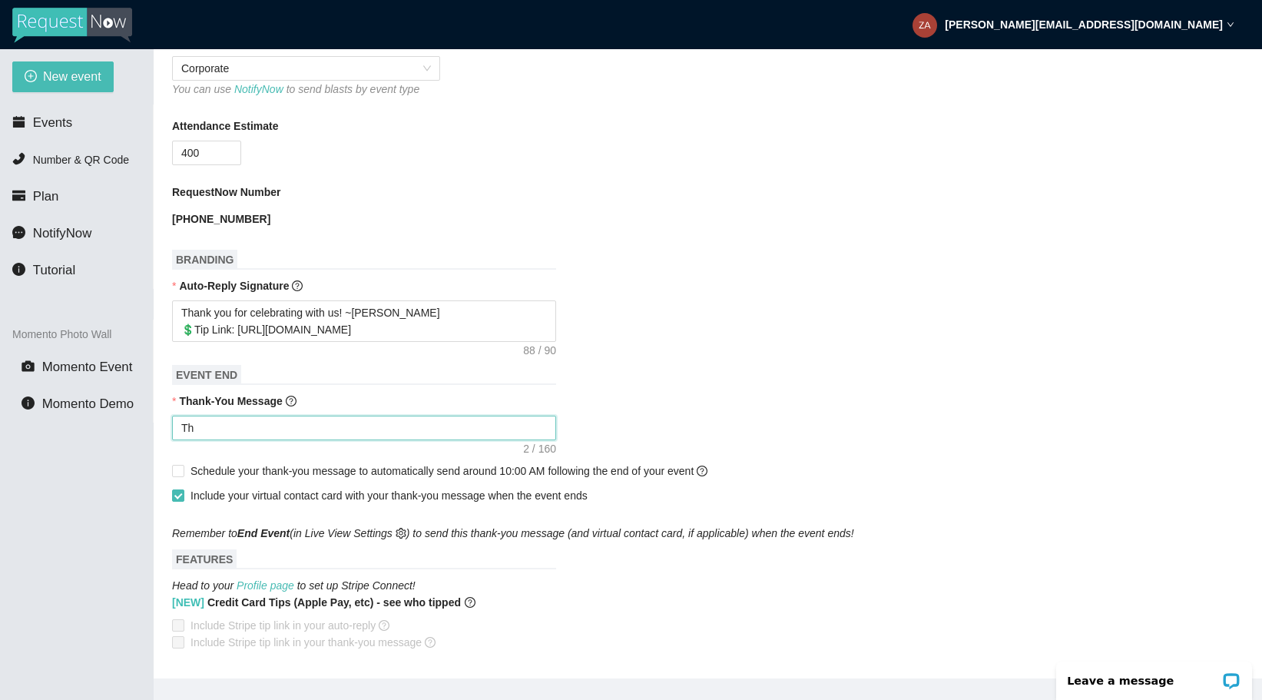
type textarea "Tha"
type textarea "Than"
type textarea "Thank"
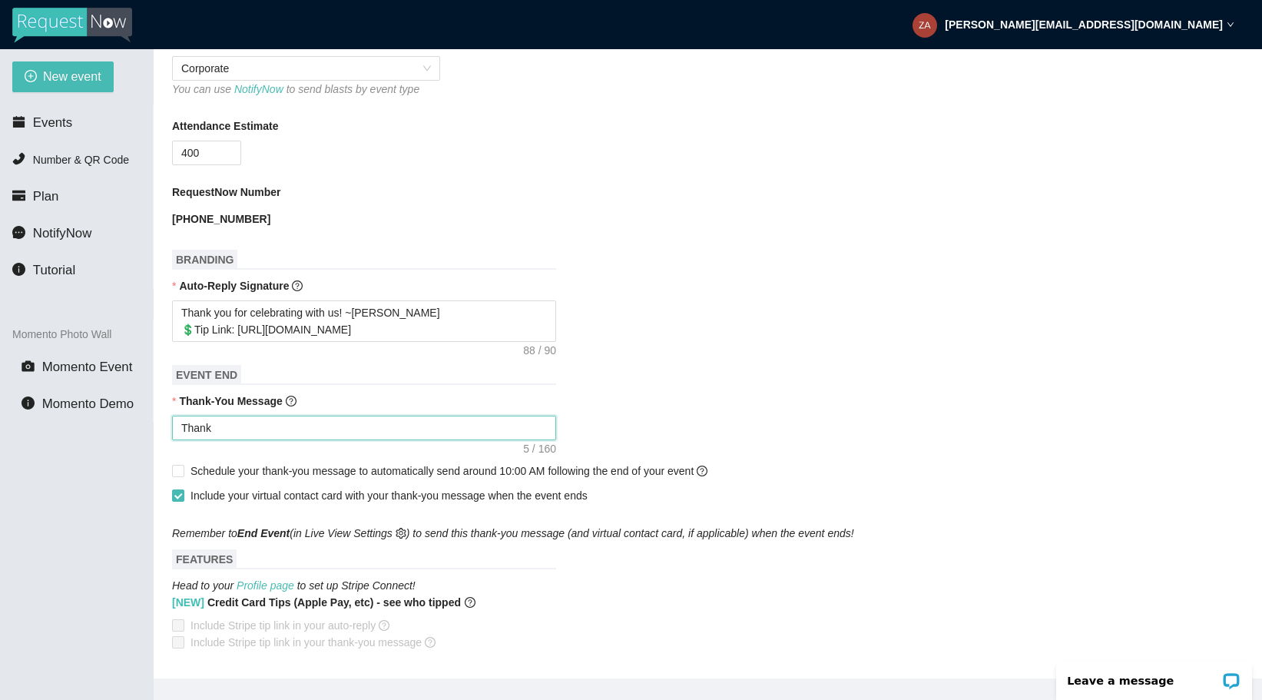
type textarea "Thank"
type textarea "Thank y"
type textarea "Thank yo"
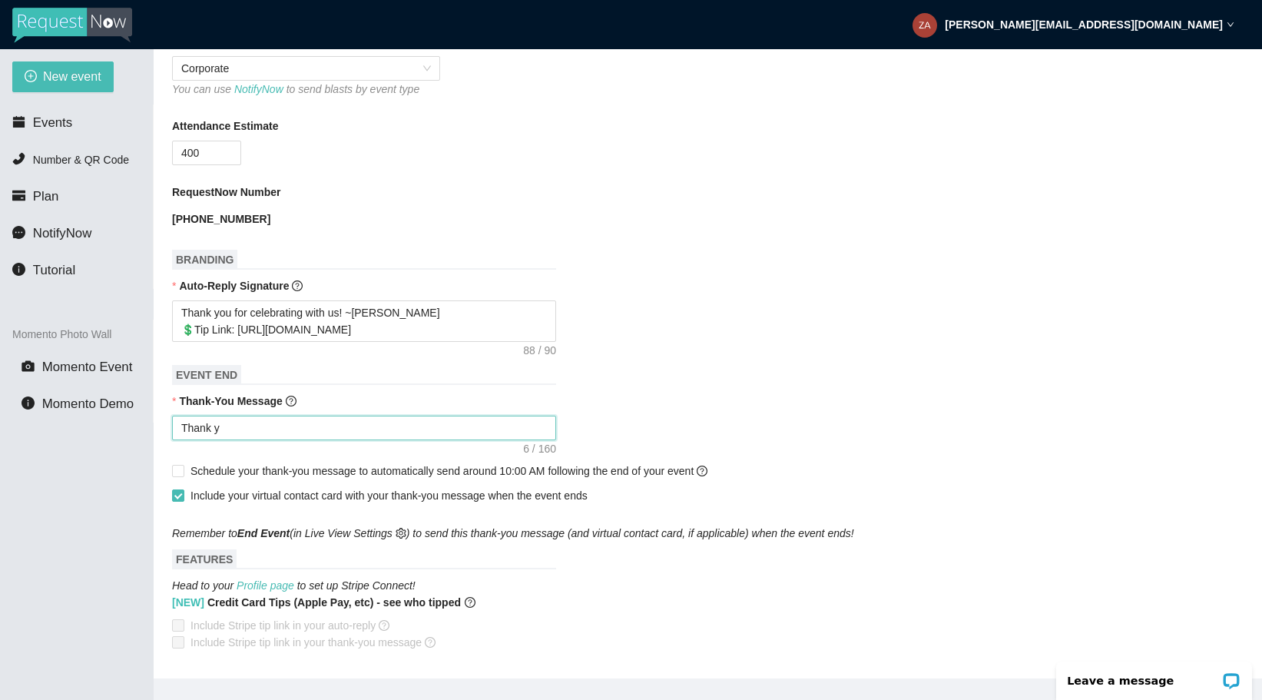
type textarea "Thank yo"
type textarea "Thank you"
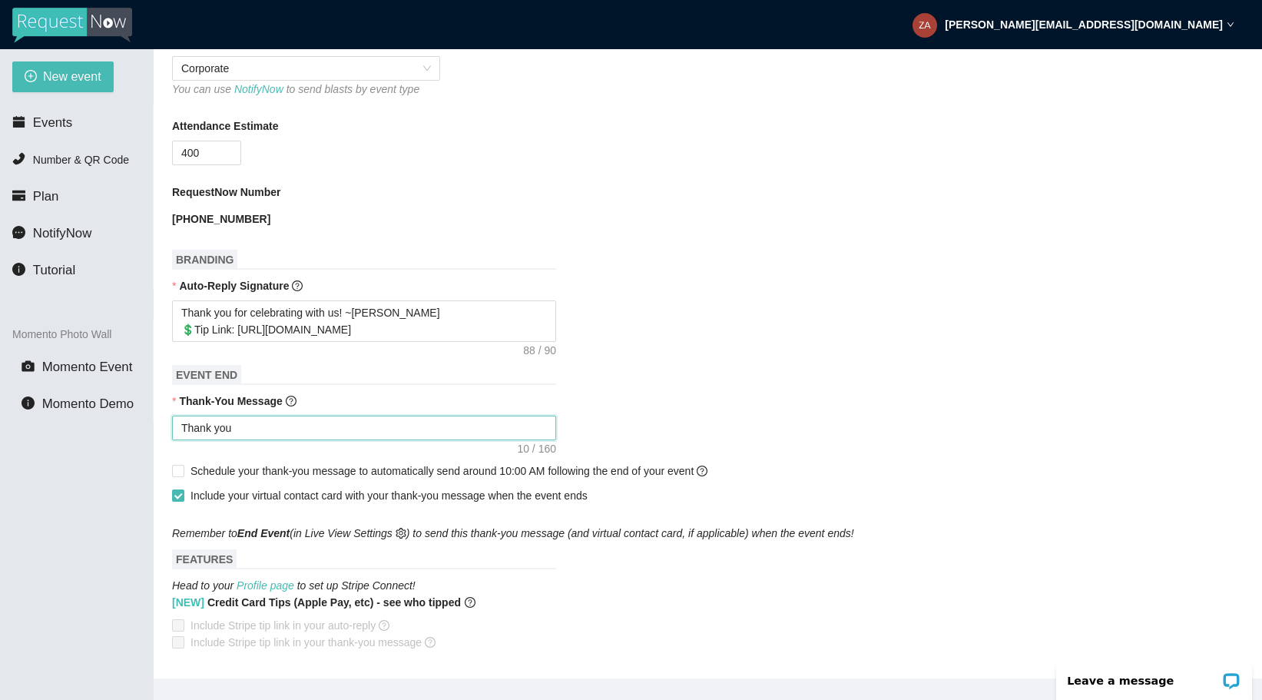
type textarea "Thank you f"
type textarea "Thank you fo"
type textarea "Thank you for"
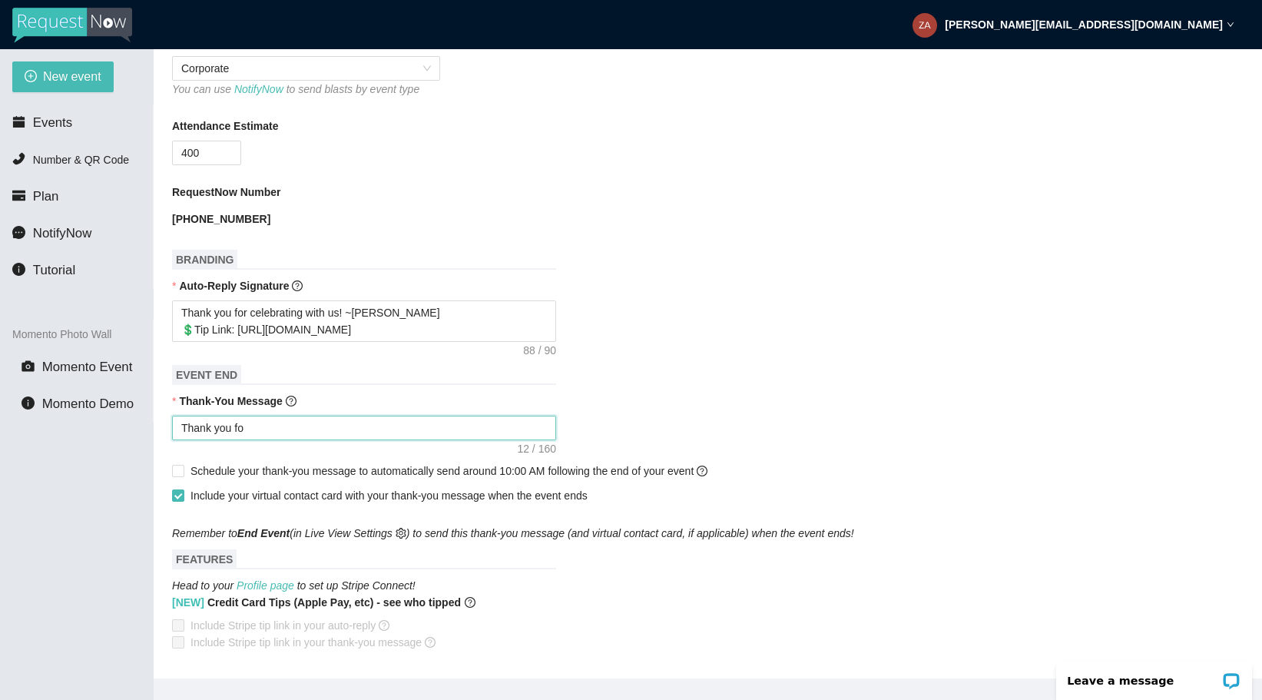
type textarea "Thank you for"
type textarea "Thank you for c"
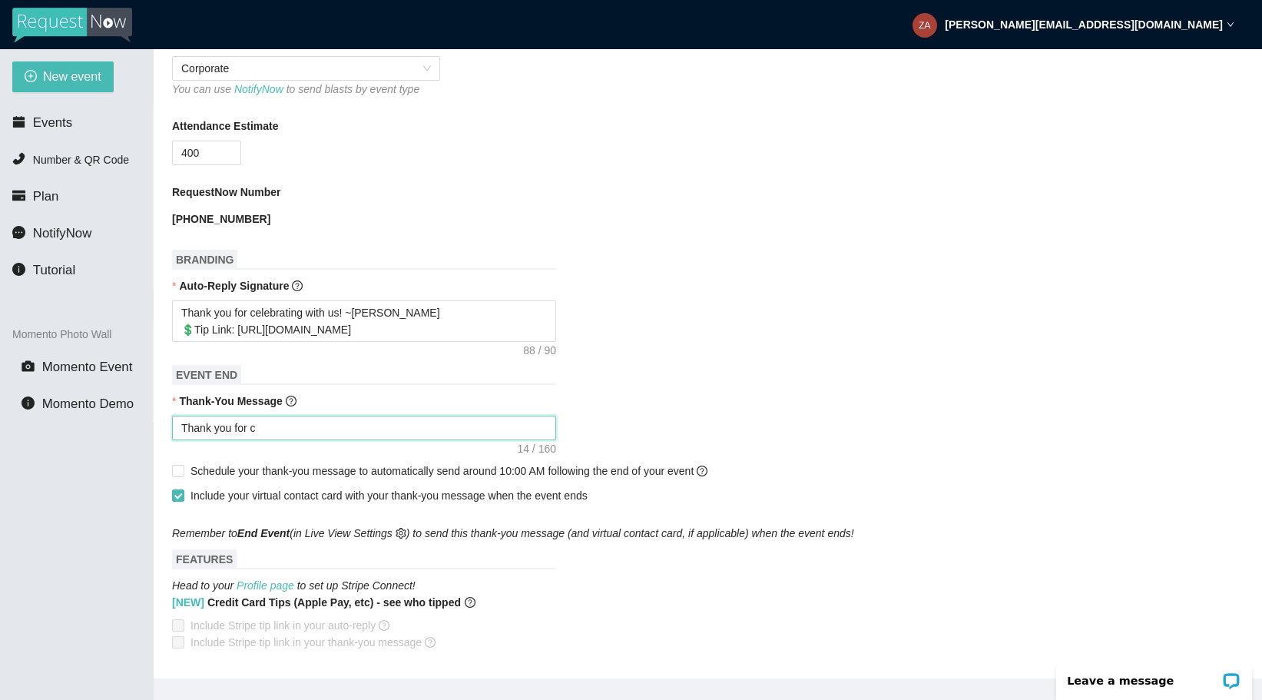
type textarea "Thank you for ce"
type textarea "Thank you for cel"
type textarea "Thank you for cele"
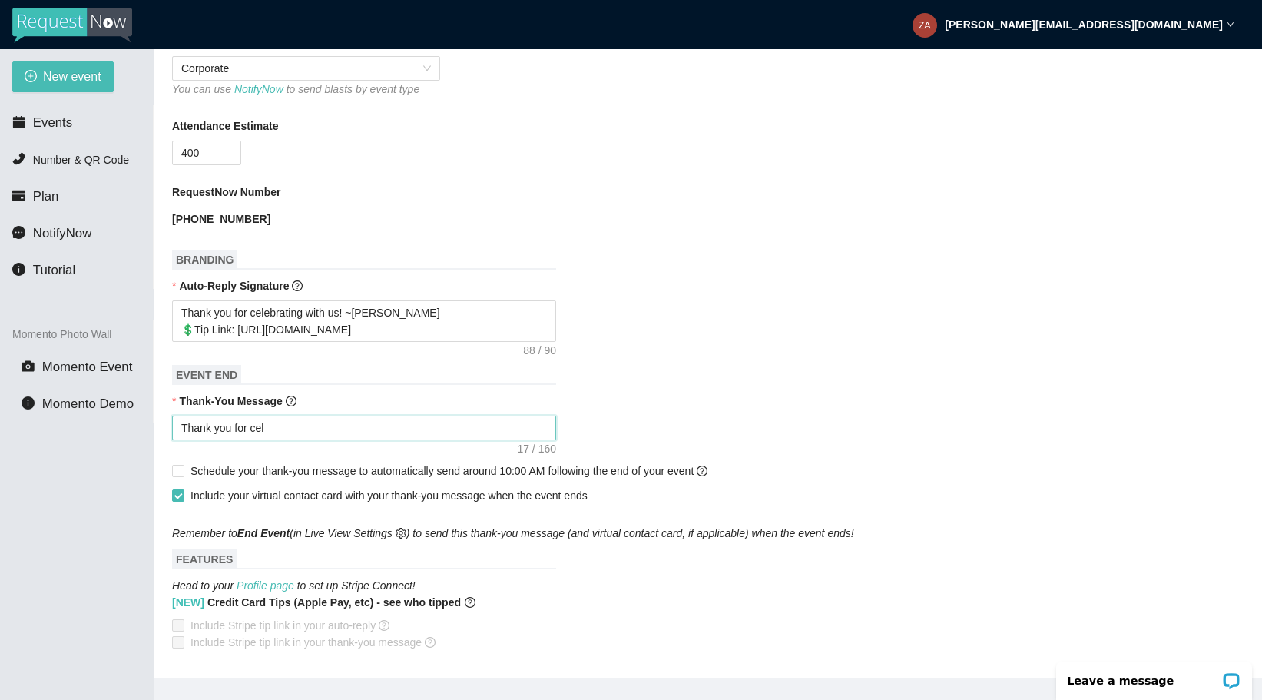
type textarea "Thank you for cele"
type textarea "Thank you for celeb"
type textarea "Thank you for celebr"
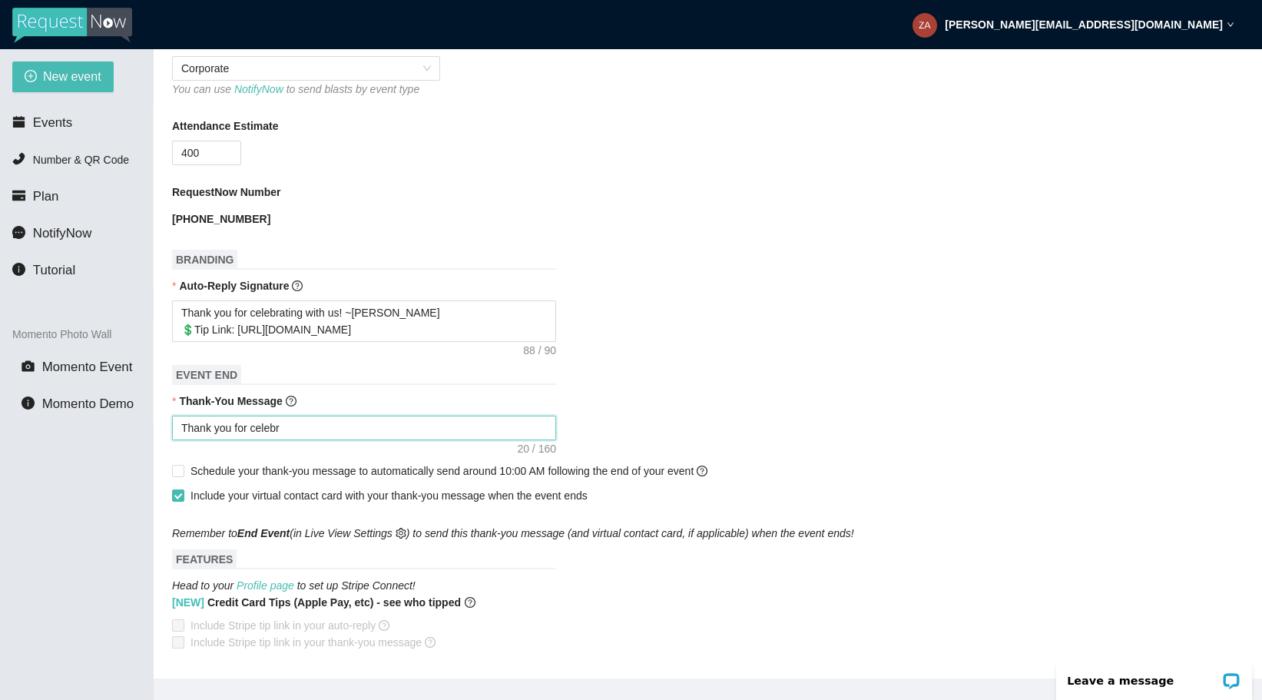
type textarea "Thank you for celebra"
type textarea "Thank you for celebrat"
type textarea "Thank you for celebrati"
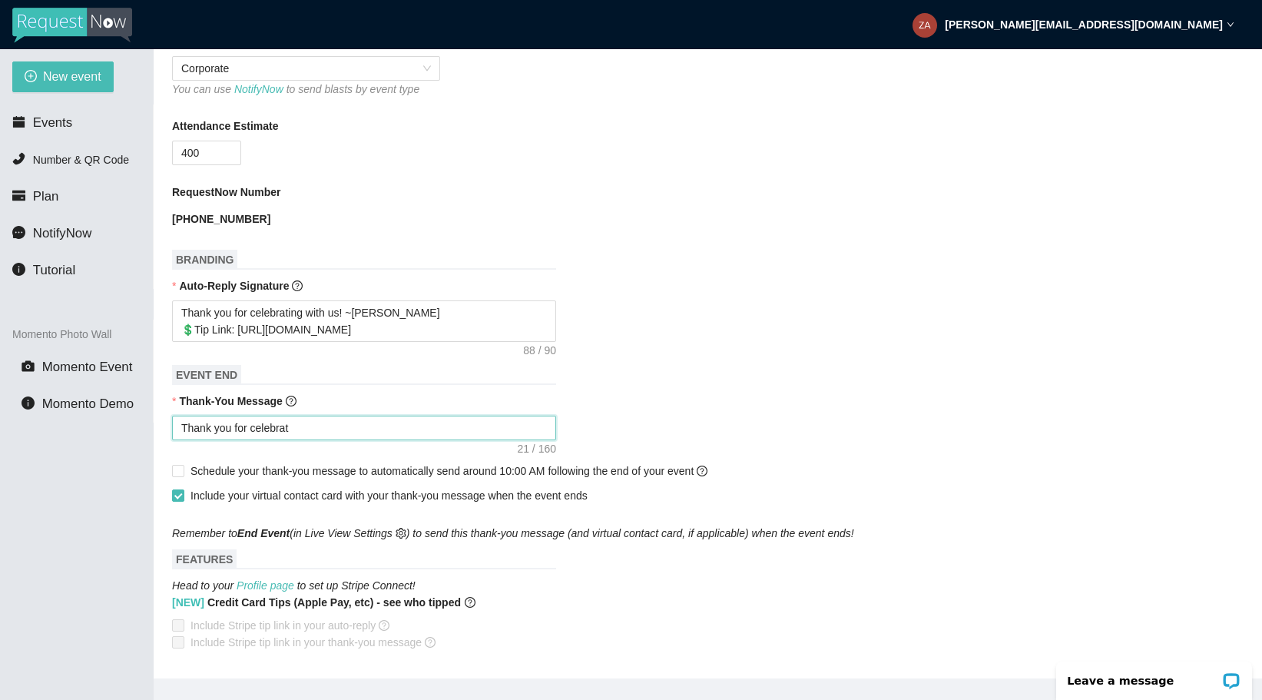
type textarea "Thank you for celebrati"
type textarea "Thank you for celebratin"
type textarea "Thank you for celebrating"
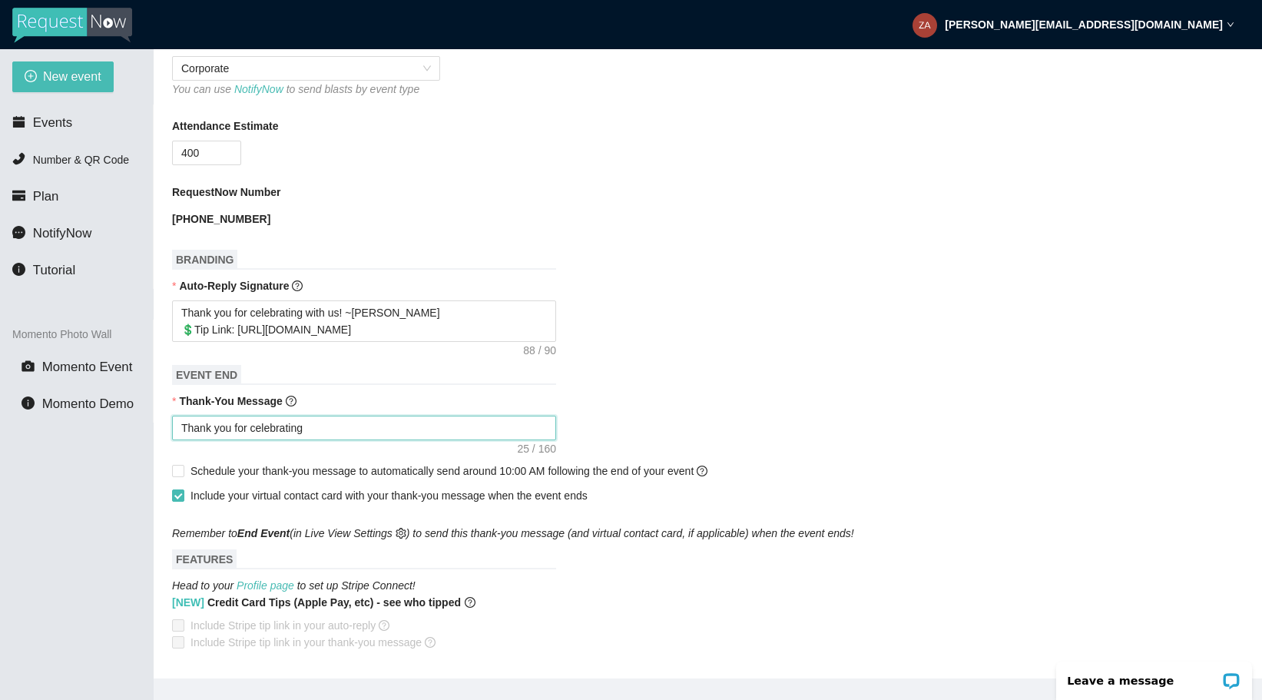
type textarea "Thank you for celebrating"
type textarea "Thank you for celebrating w"
type textarea "Thank you for celebrating wi"
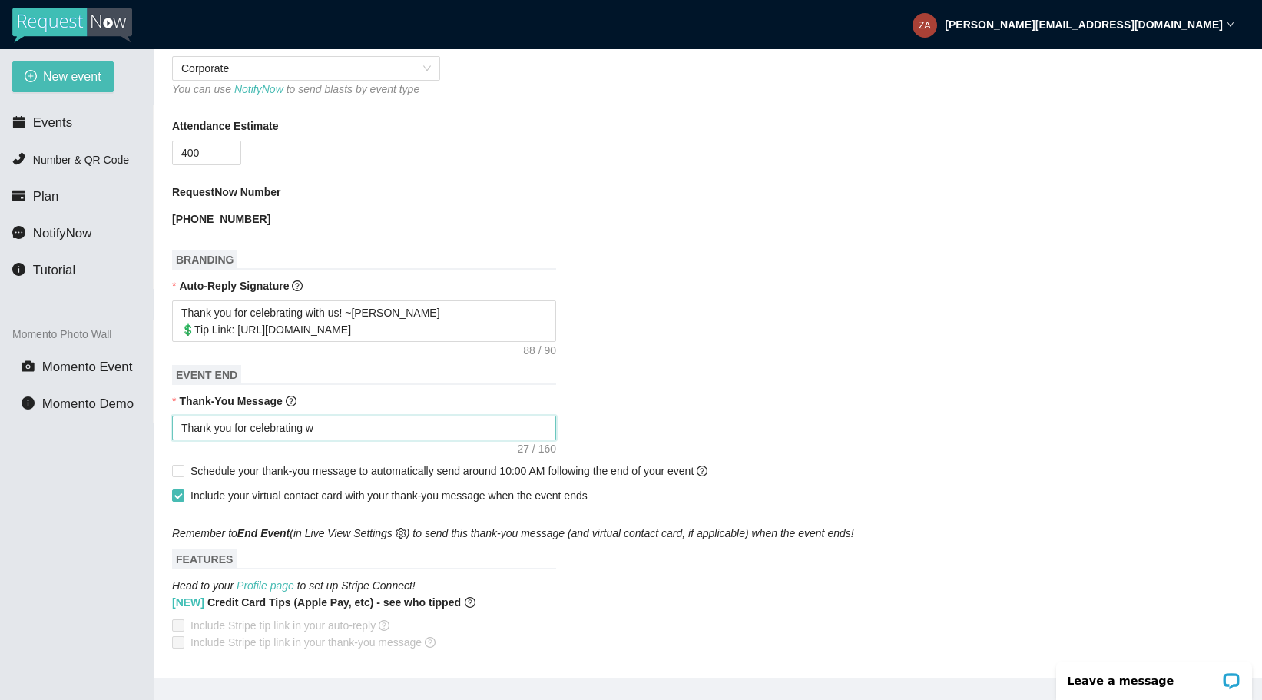
type textarea "Thank you for celebrating wi"
type textarea "Thank you for celebrating wit"
type textarea "Thank you for celebrating with"
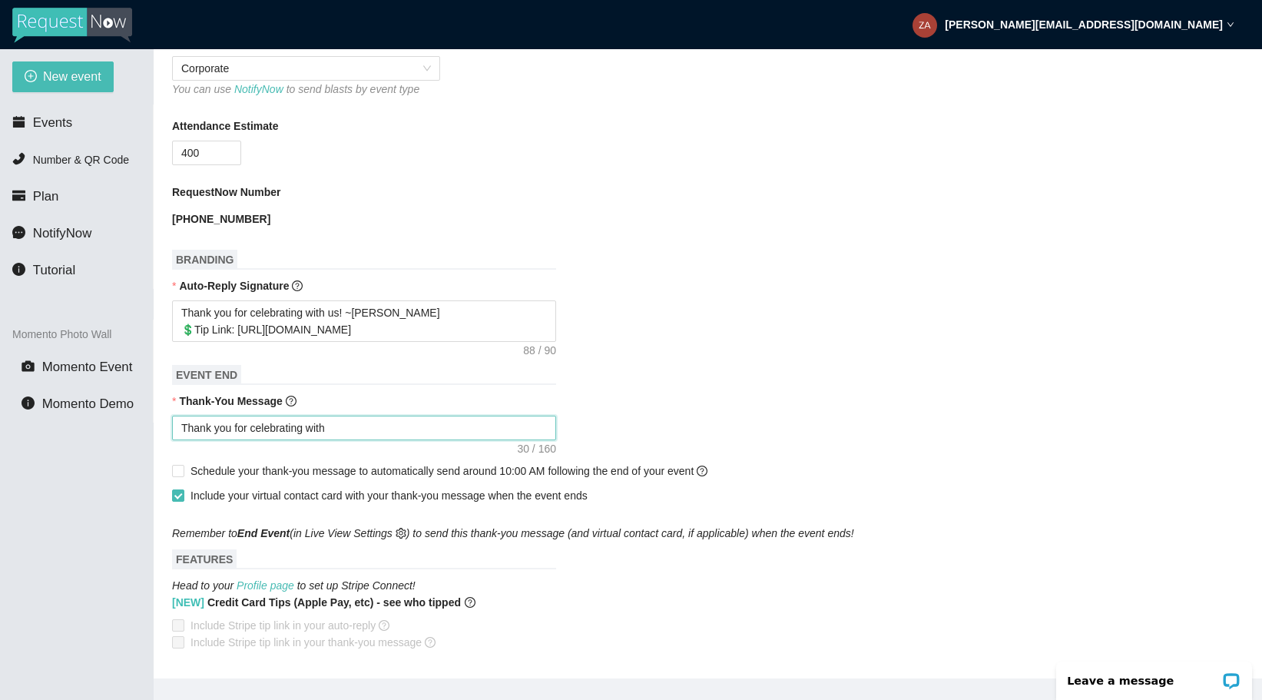
type textarea "Thank you for celebrating with"
type textarea "Thank you for celebrating with u"
type textarea "Thank you for celebrating with us"
type textarea "Thank you for celebrating with us!"
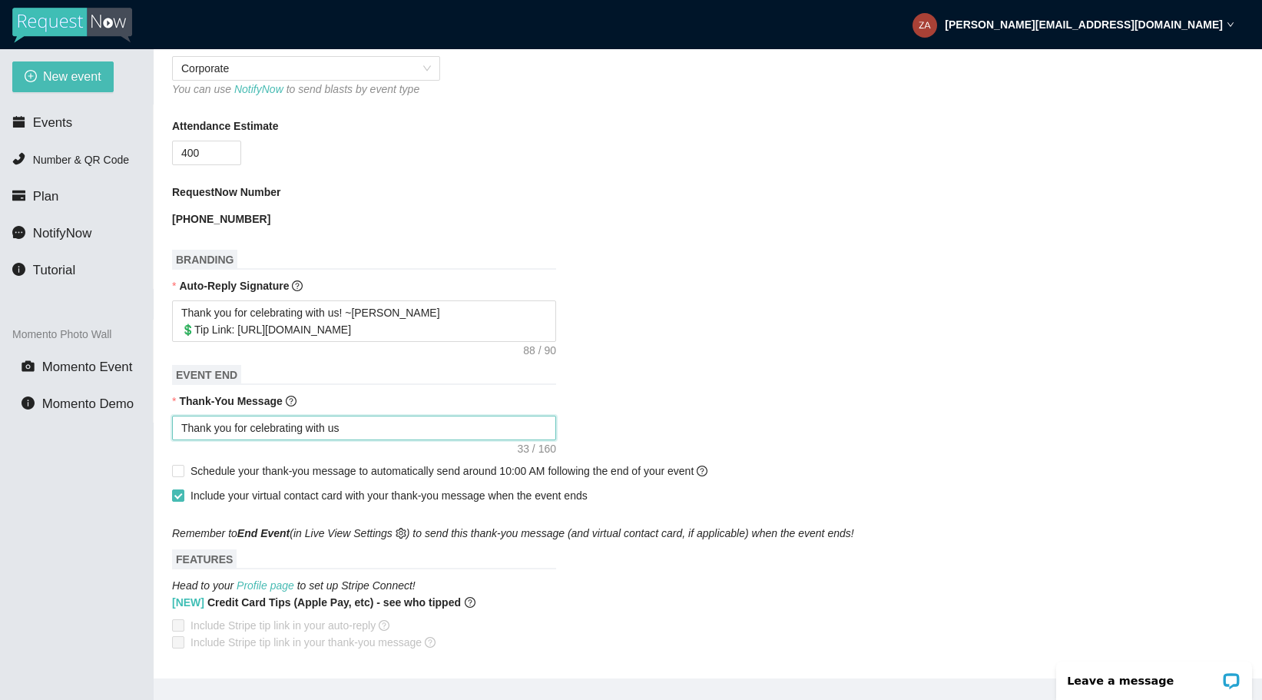
type textarea "Thank you for celebrating with us!"
type textarea "Thank you for celebrating with us"
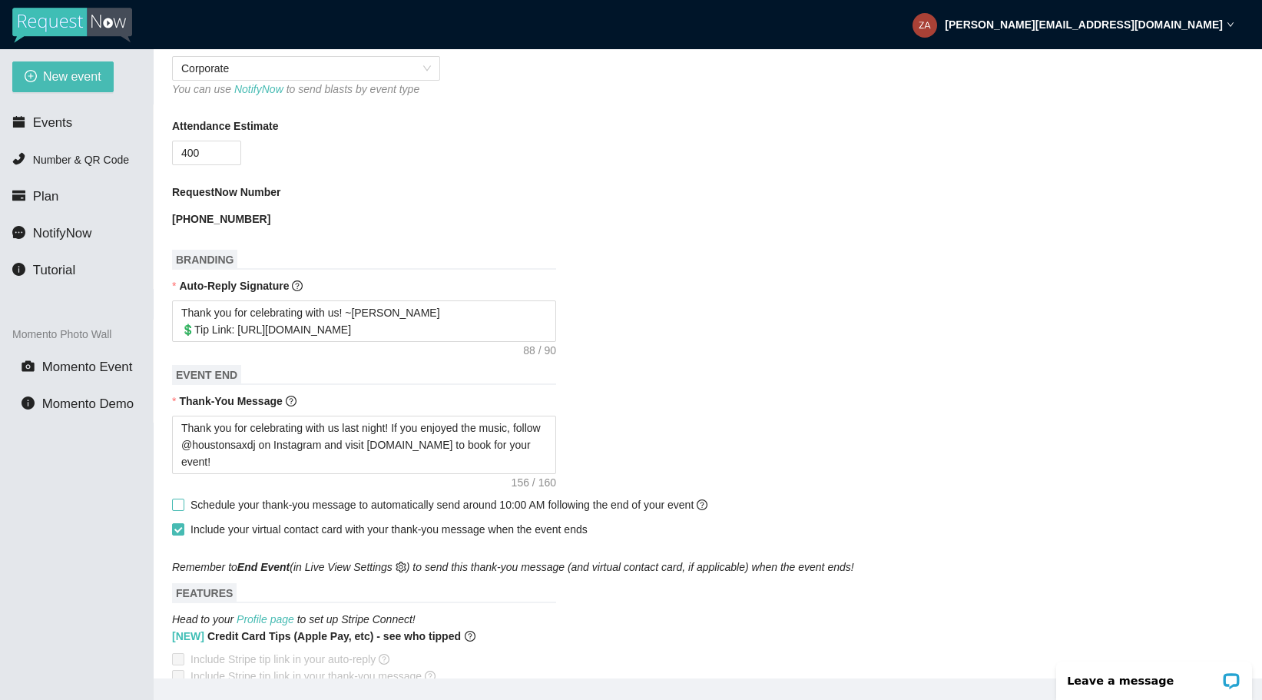
click at [181, 507] on input "Schedule your thank-you message to automatically send around 10:00 AM following…" at bounding box center [177, 503] width 11 height 11
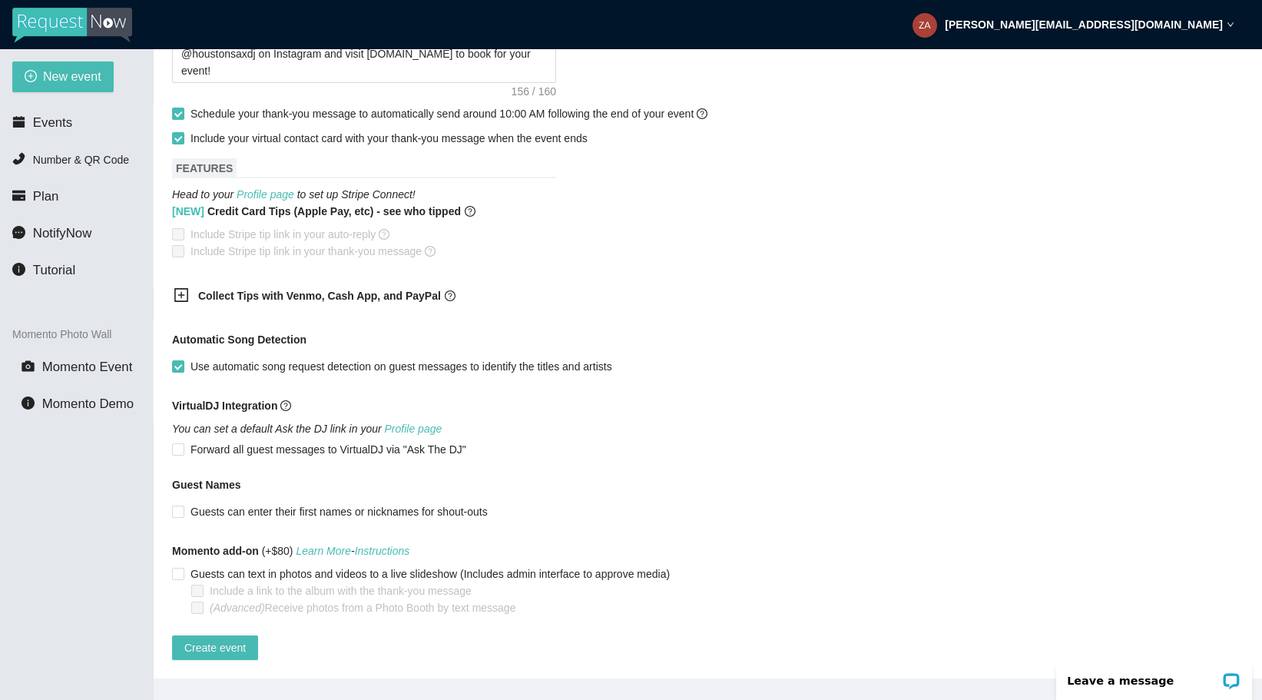
scroll to position [765, 0]
click at [180, 505] on input "Guests can enter their first names or nicknames for shout-outs" at bounding box center [177, 510] width 11 height 11
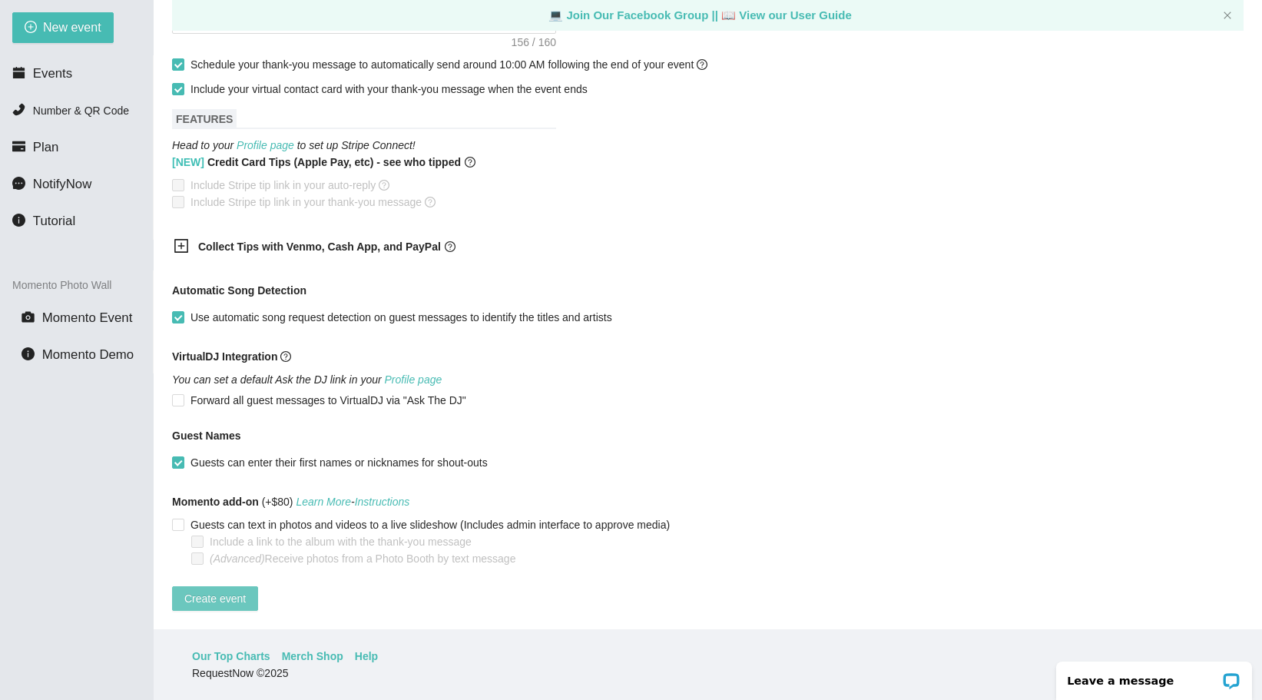
click at [217, 593] on span "Create event" at bounding box center [214, 598] width 61 height 17
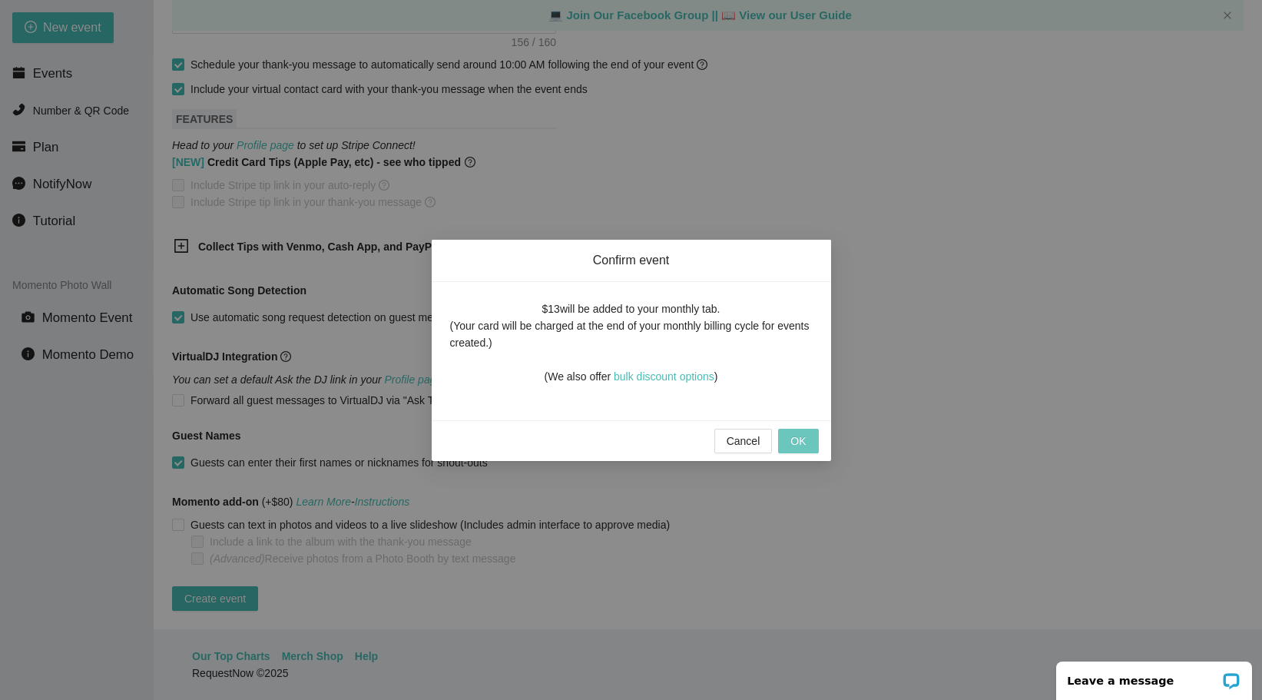
click at [792, 442] on span "OK" at bounding box center [797, 440] width 15 height 17
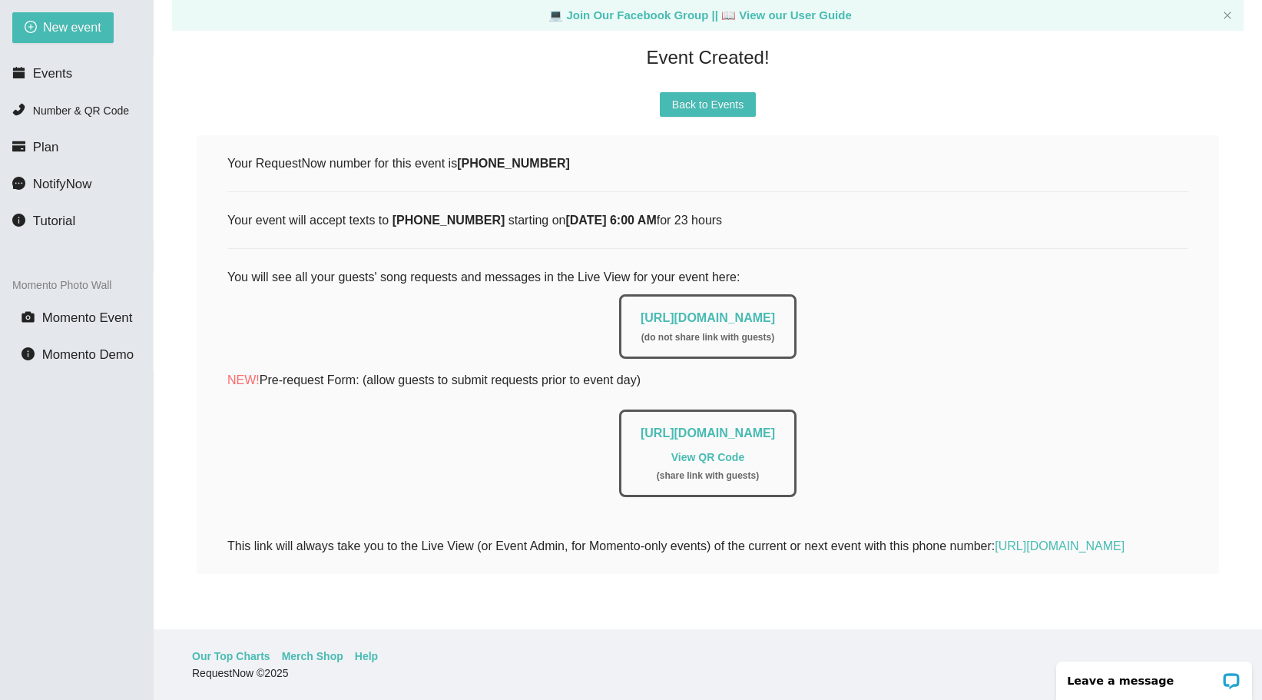
scroll to position [162, 0]
drag, startPoint x: 972, startPoint y: 399, endPoint x: 437, endPoint y: 399, distance: 535.3
click at [619, 409] on div "https://app.requestnow.io/add-requests/4714371c-9757-44c2-a695-7992f68b8a7d Vie…" at bounding box center [707, 453] width 177 height 88
copy link "https://app.requestnow.io/add-requests/4714371c-9757-44c2-a695-7992f68b8a7d"
click at [716, 451] on link "View QR Code" at bounding box center [707, 457] width 73 height 12
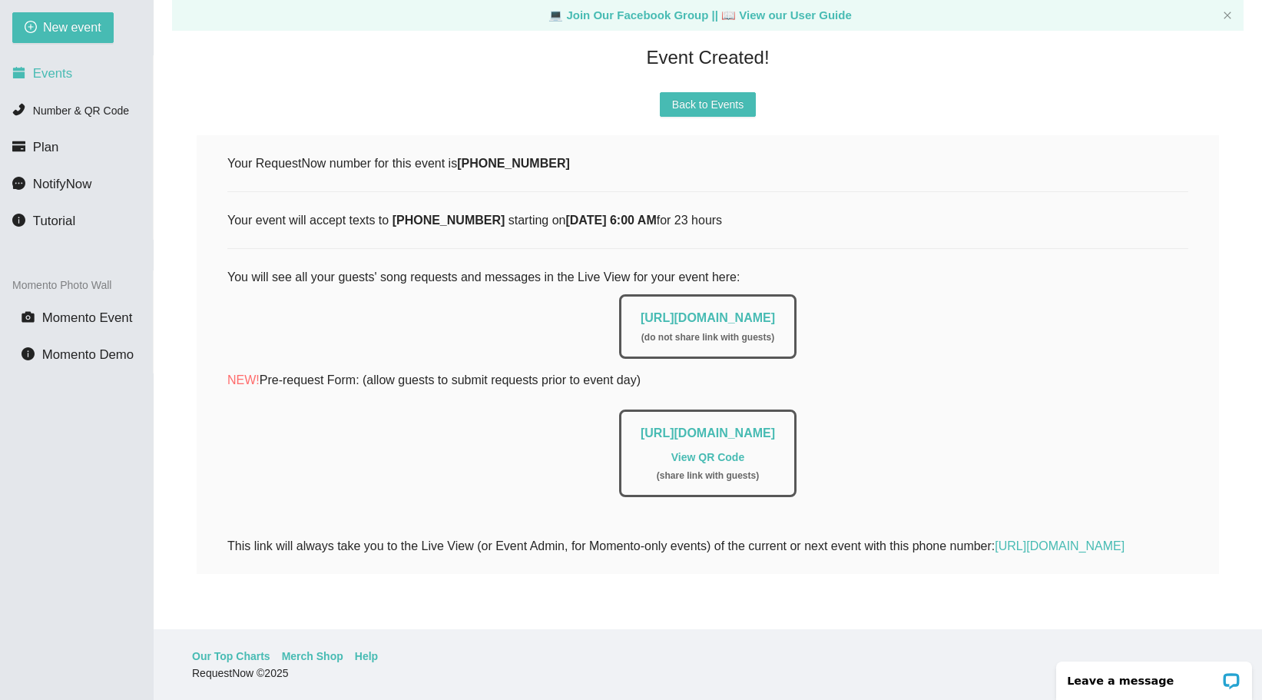
click at [68, 74] on span "Events" at bounding box center [52, 73] width 39 height 15
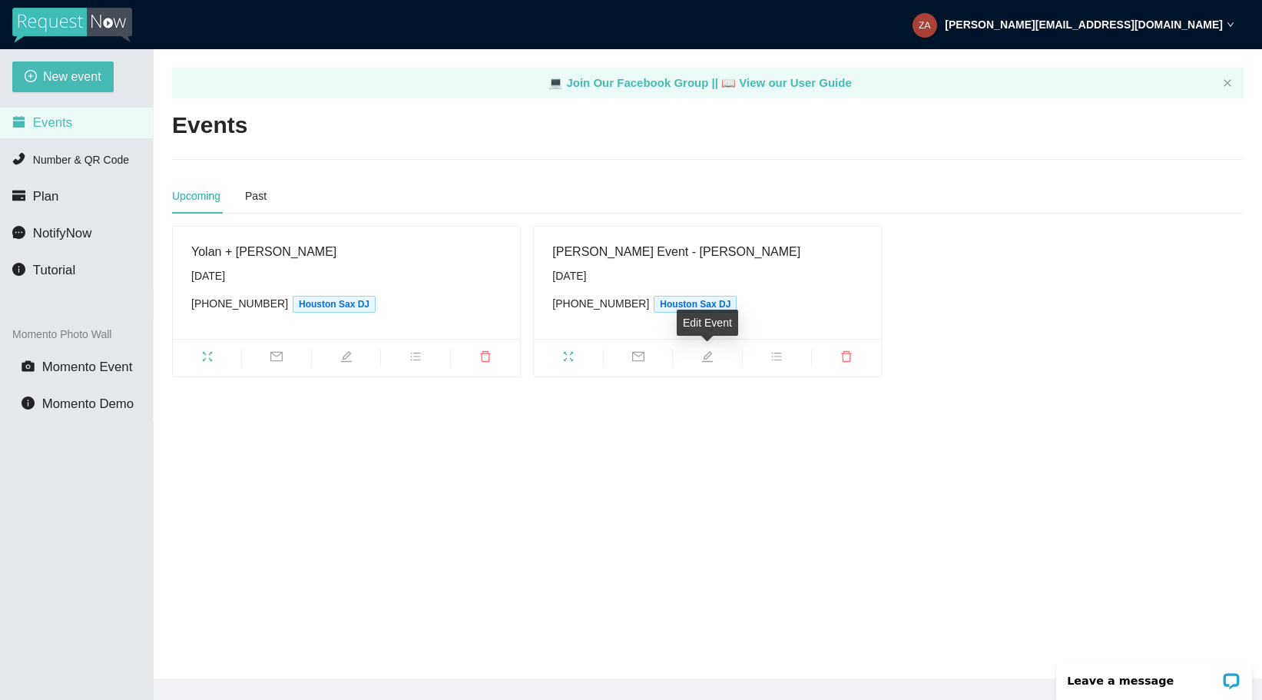
click at [707, 353] on icon "edit" at bounding box center [707, 356] width 11 height 11
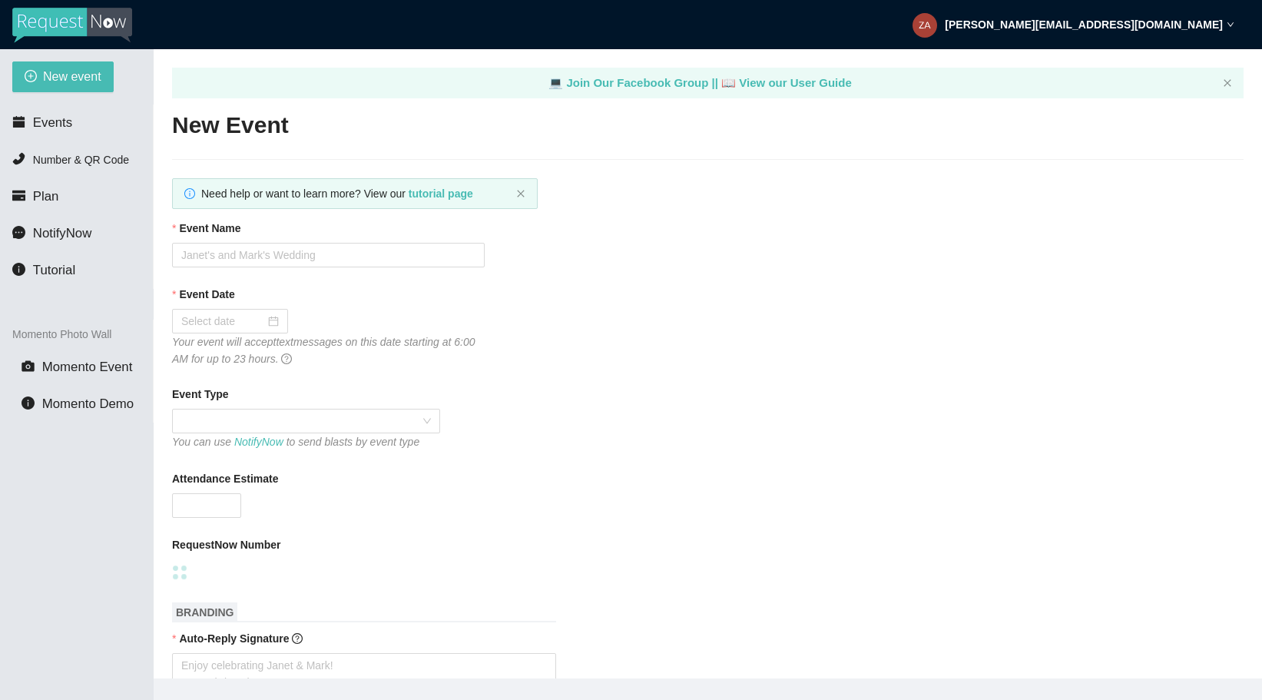
type textarea "Thank you for celebrating with us last night! If you enjoyed the music, follow …"
type input "McCarthy Event - Ashton Fong"
type input "10/03/2025"
type input "400"
type textarea "Thank you for celebrating with us! ~DJ Zach 💲Tip Link: https://popl.co/card/wju…"
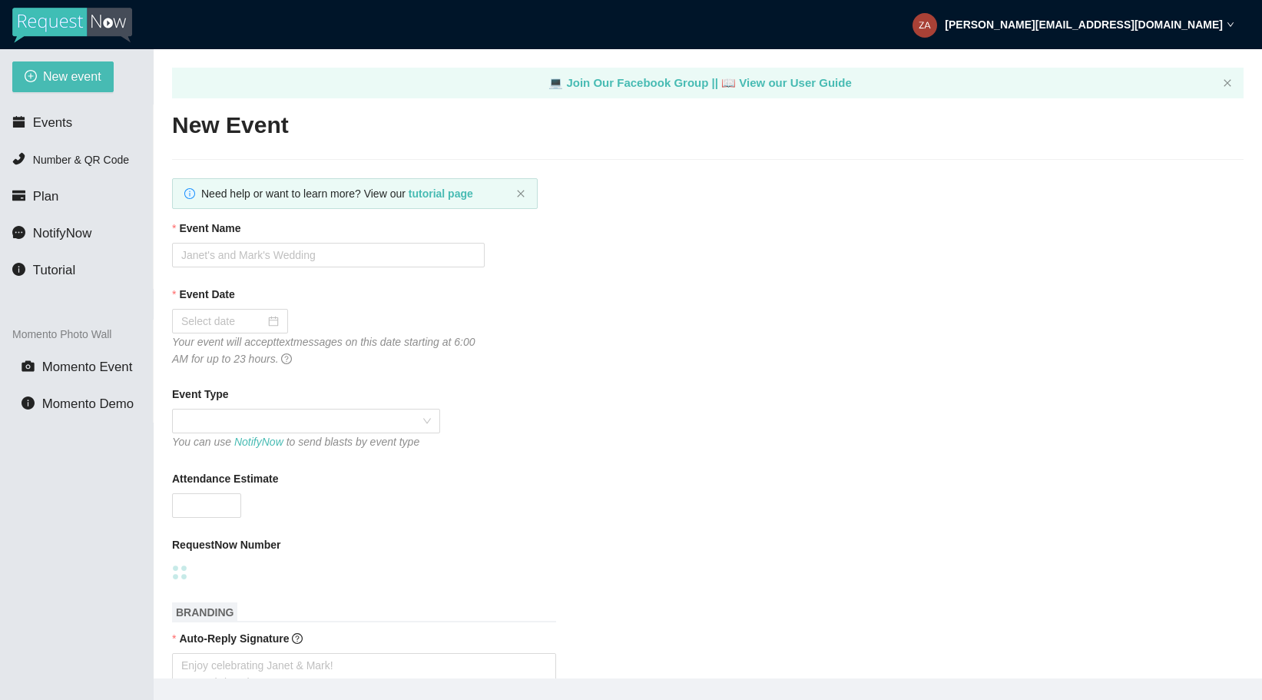
type textarea "Thank you for celebrating with us last night! If you enjoyed the music, follow …"
checkbox input "true"
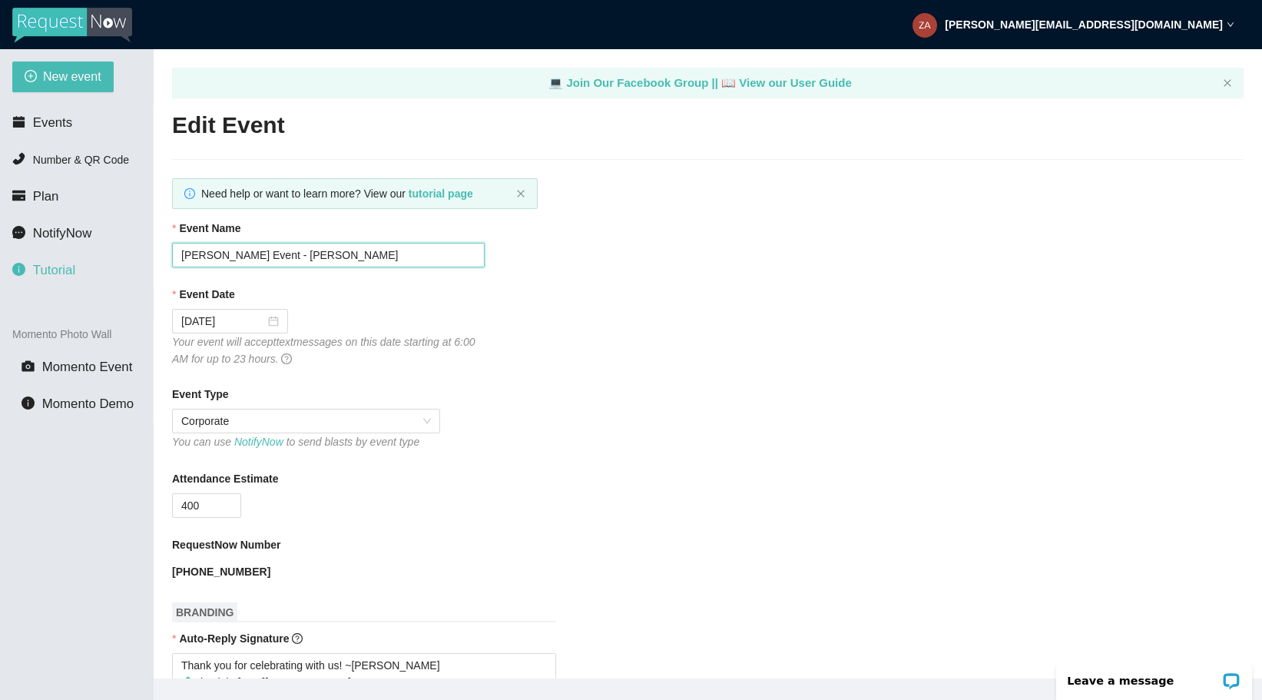
drag, startPoint x: 358, startPoint y: 254, endPoint x: 118, endPoint y: 254, distance: 239.6
click at [118, 254] on section "New event Events Number & QR Code Plan NotifyNow Tutorial Momento Photo Wall Mo…" at bounding box center [631, 399] width 1262 height 700
paste input "mployee Annual Shareholder Meeting Party"
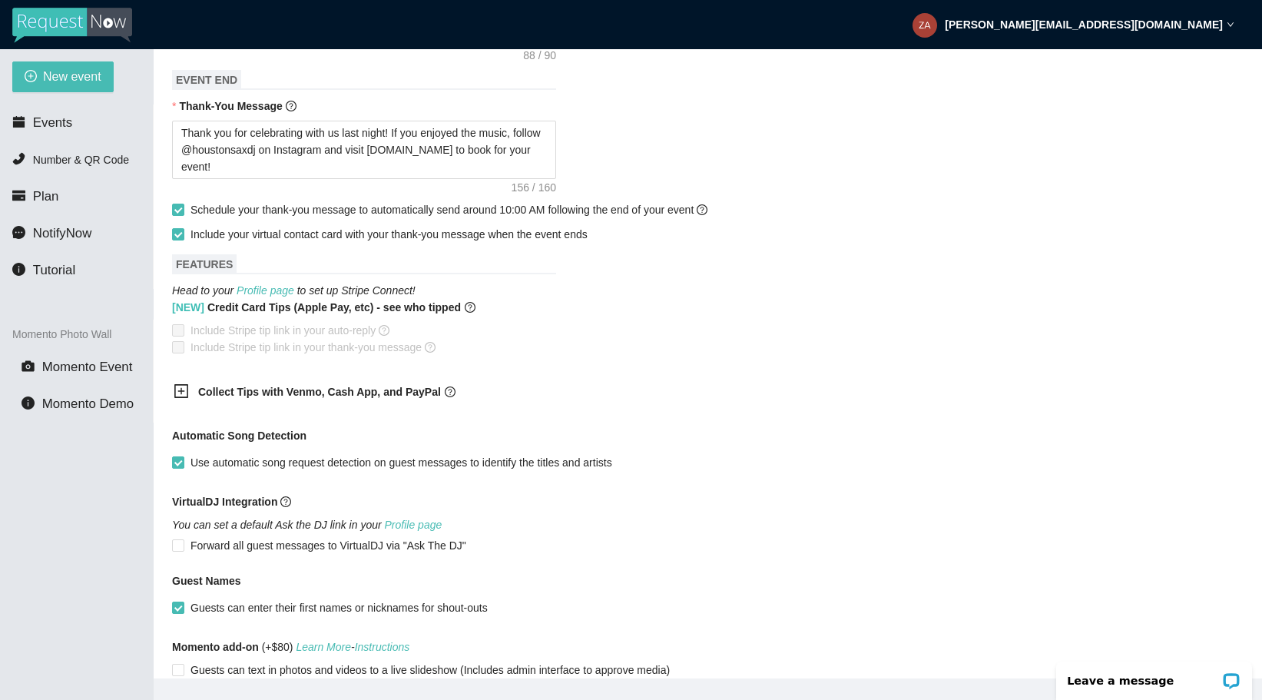
scroll to position [765, 0]
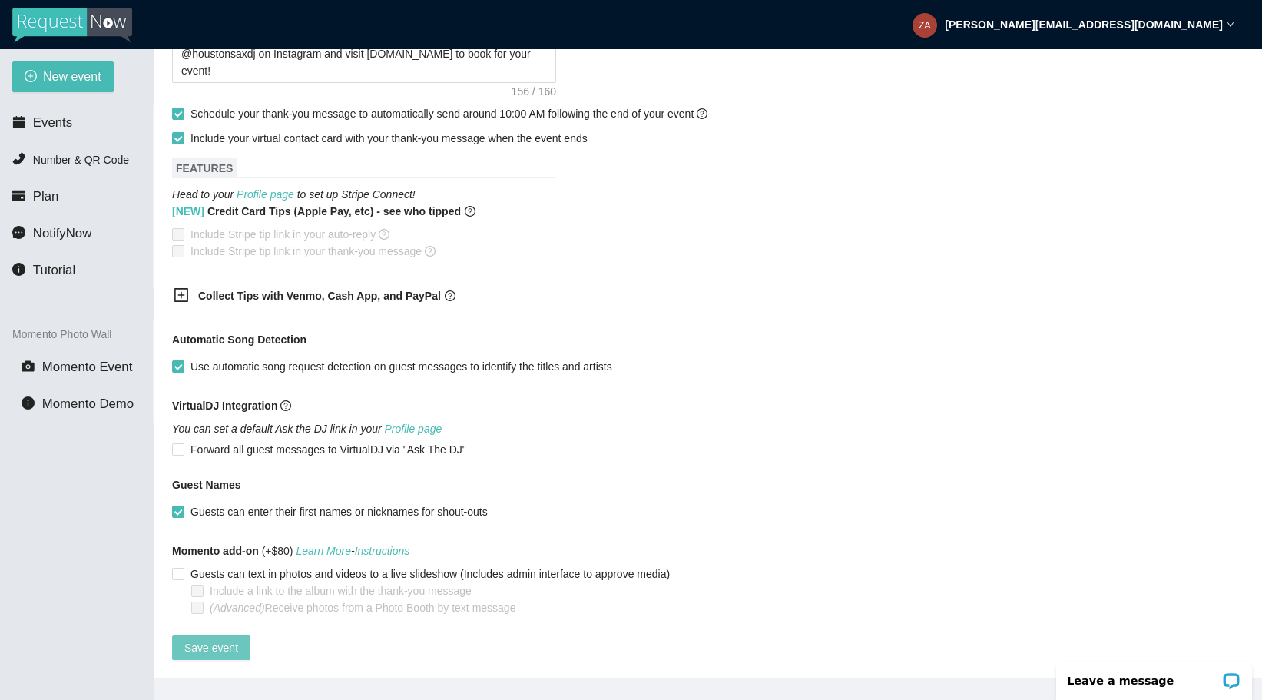
type input "McCarthy Employee Annual Shareholder Meeting Party"
click at [227, 639] on span "Save event" at bounding box center [211, 647] width 54 height 17
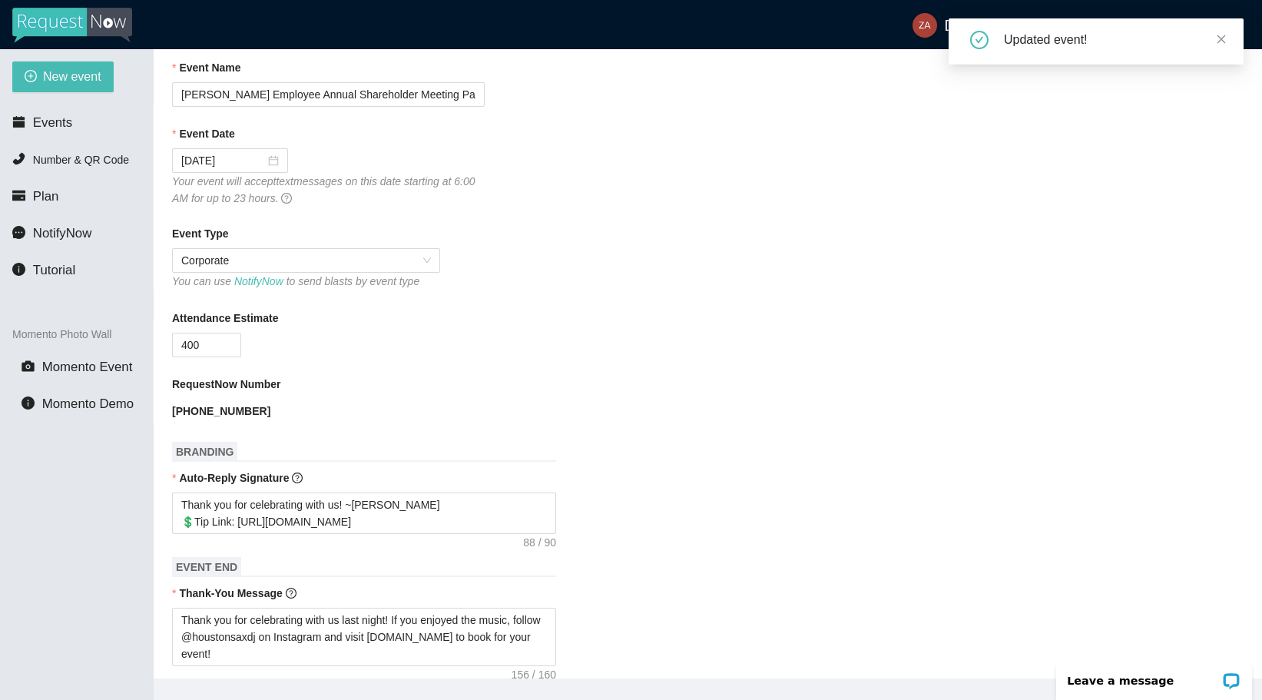
scroll to position [0, 0]
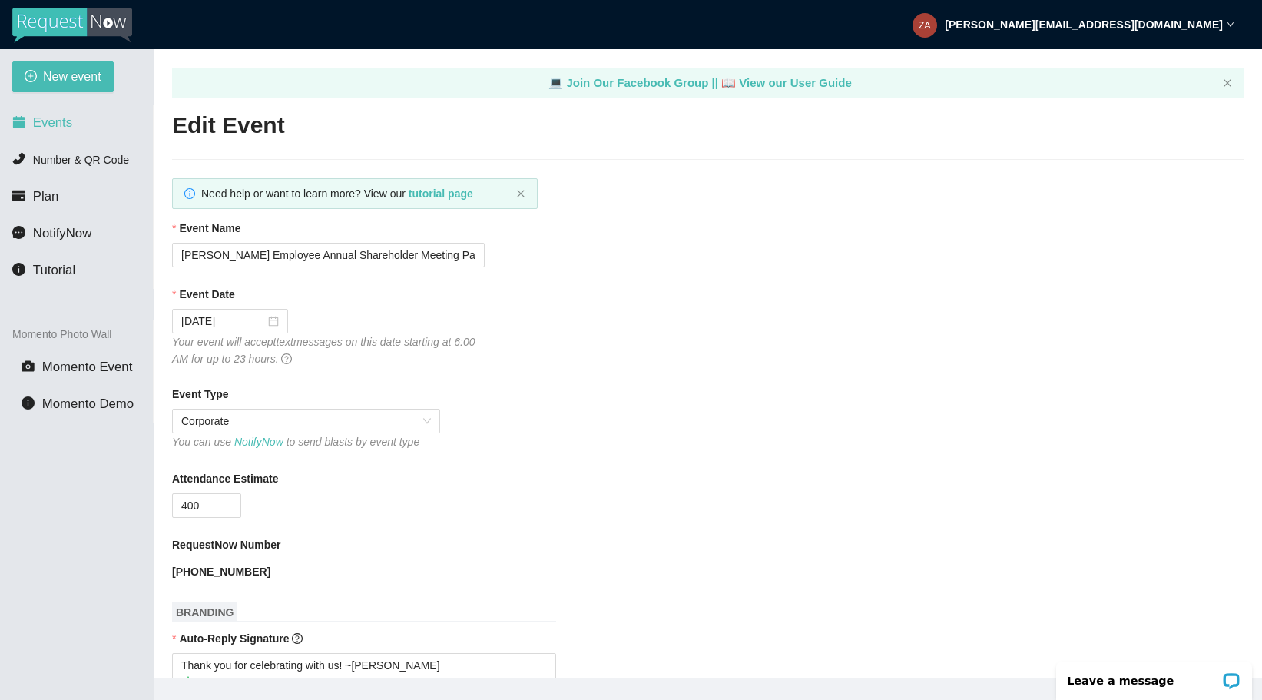
click at [55, 118] on span "Events" at bounding box center [52, 122] width 39 height 15
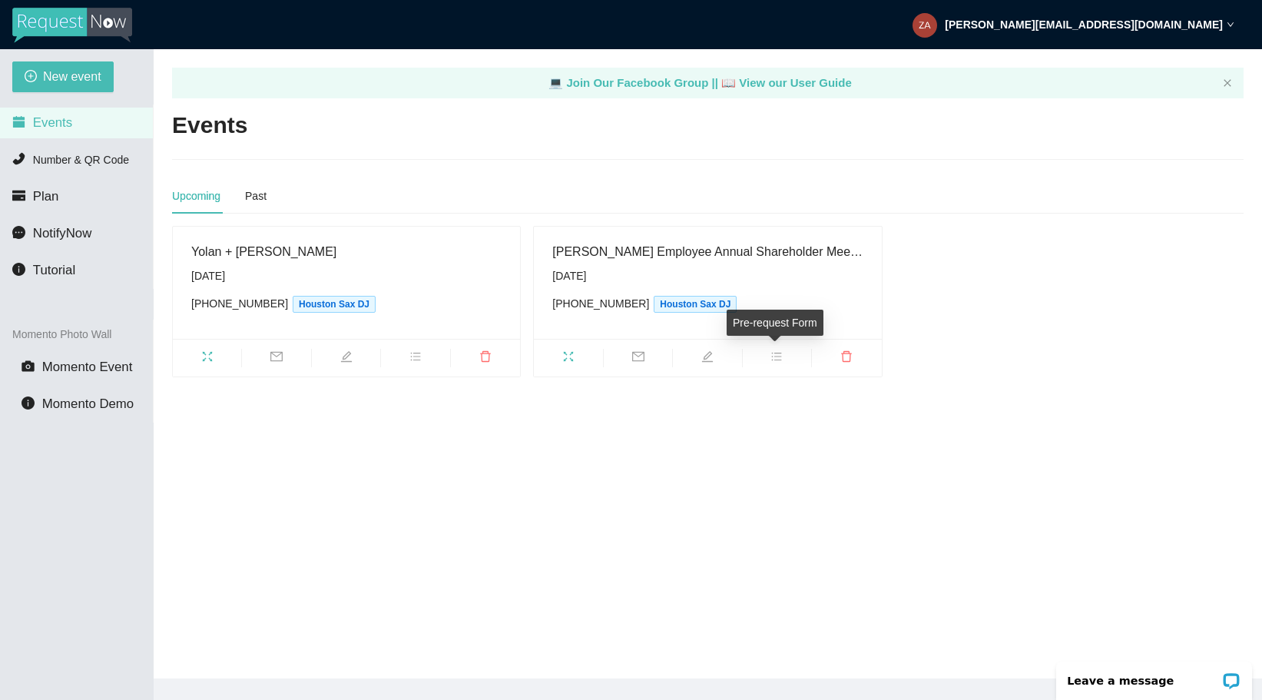
click at [778, 355] on icon "bars" at bounding box center [776, 356] width 12 height 12
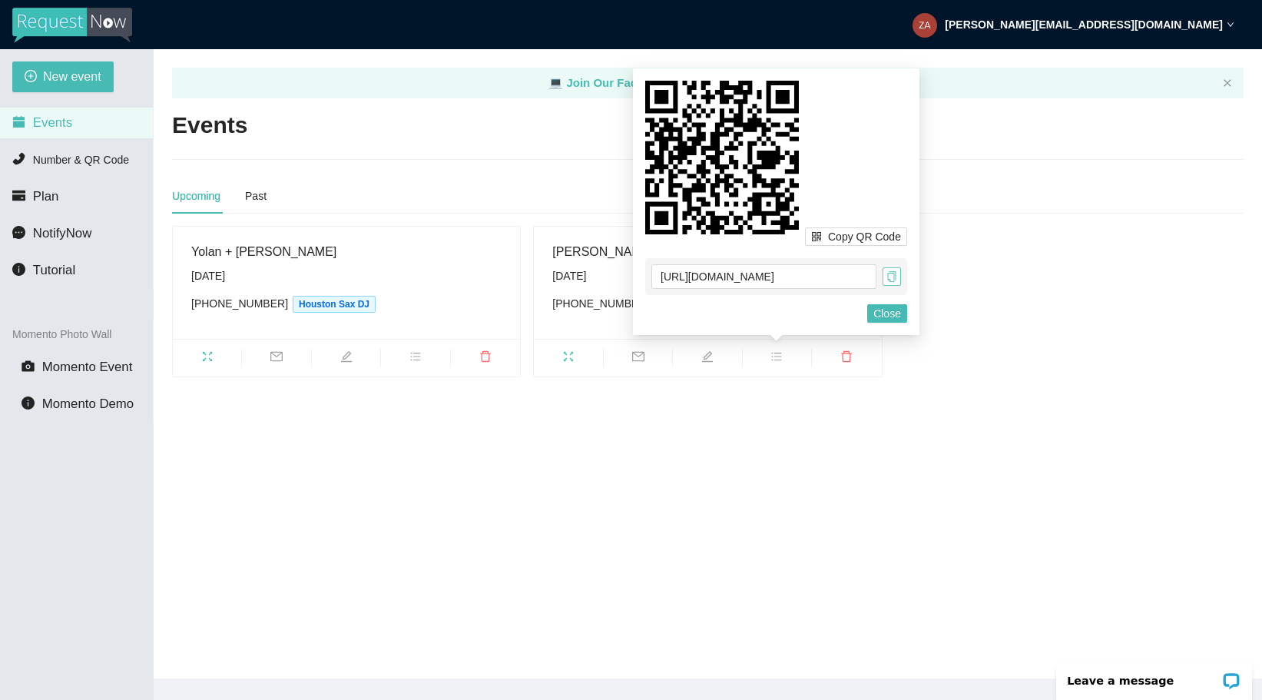
click at [889, 277] on icon "copy" at bounding box center [891, 276] width 11 height 11
